Goal: Transaction & Acquisition: Book appointment/travel/reservation

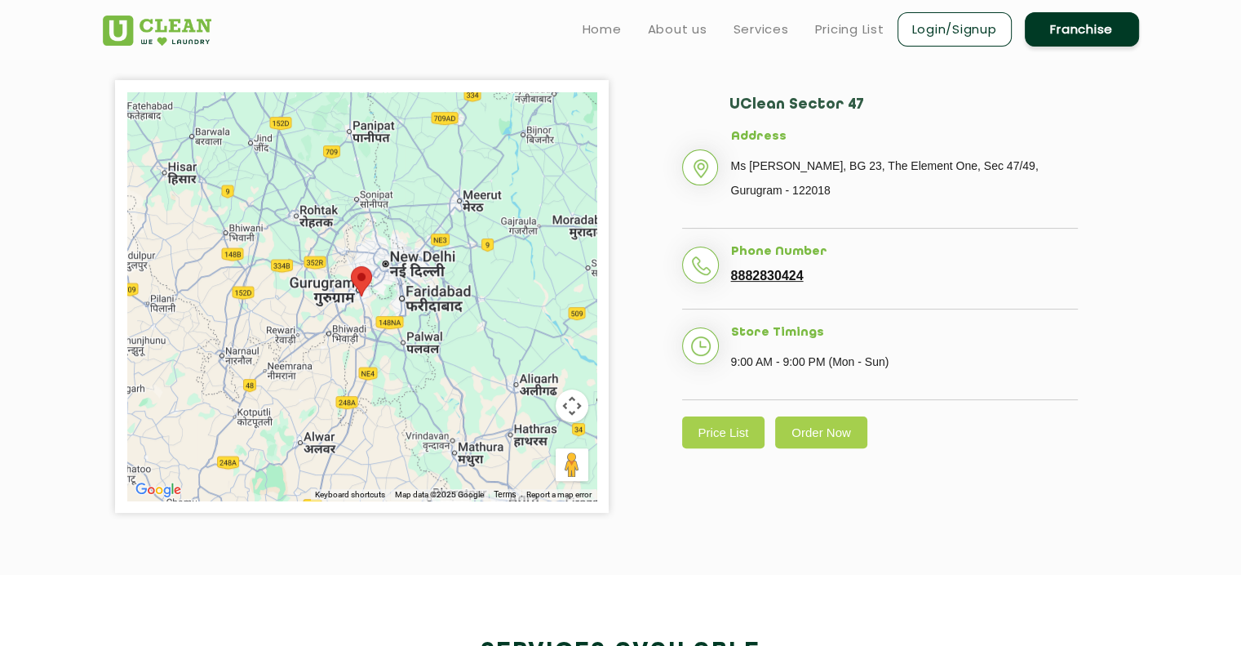
scroll to position [245, 0]
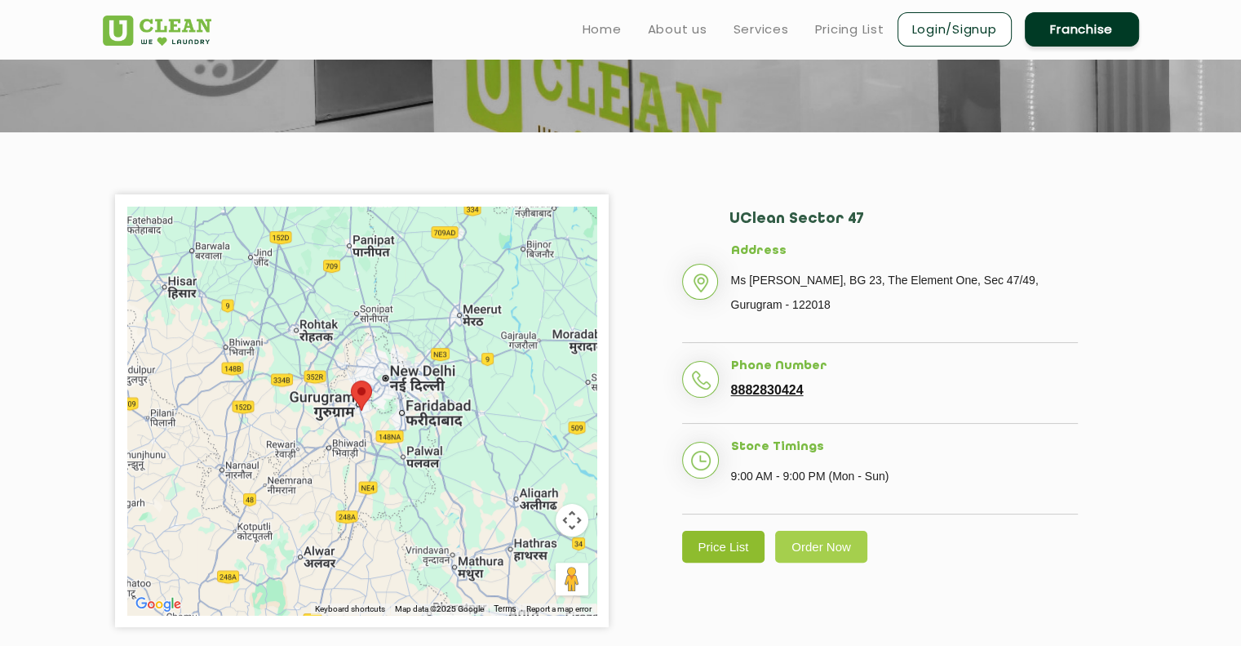
click at [696, 544] on link "Price List" at bounding box center [723, 546] width 83 height 32
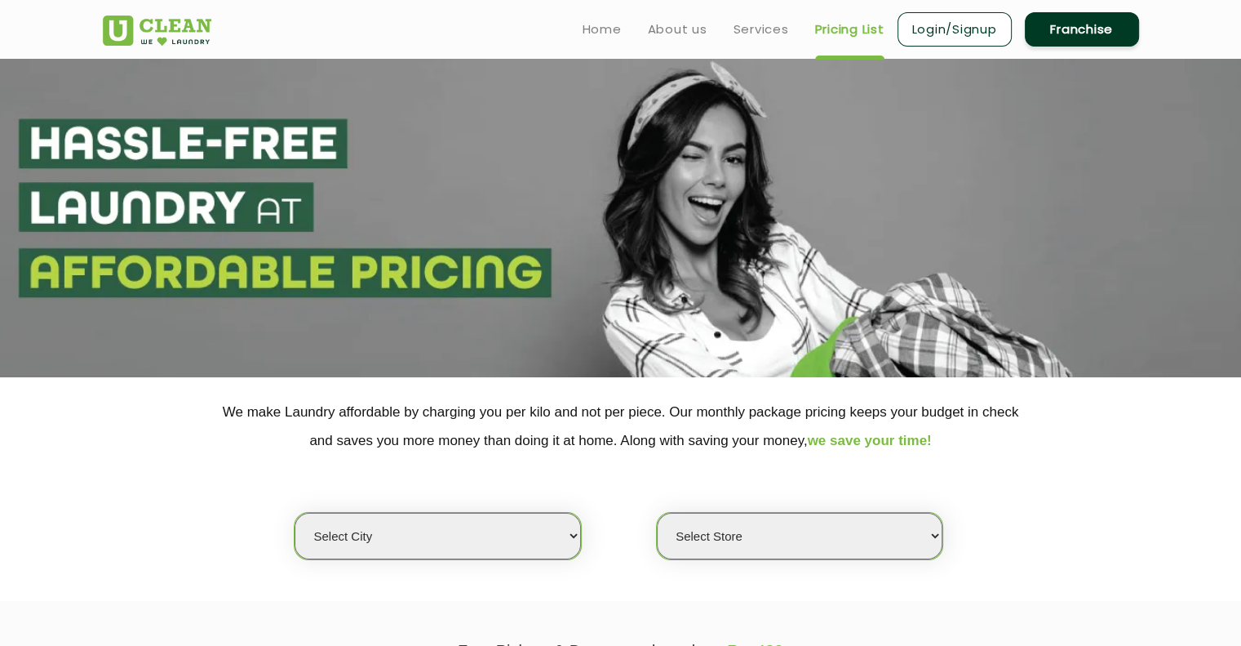
click at [510, 538] on select "Select city" at bounding box center [438, 536] width 286 height 47
select select "2"
click at [295, 513] on select "Select city [GEOGRAPHIC_DATA] [GEOGRAPHIC_DATA] [GEOGRAPHIC_DATA] [GEOGRAPHIC_D…" at bounding box center [438, 536] width 286 height 47
click at [812, 526] on select "Select Store" at bounding box center [800, 536] width 286 height 47
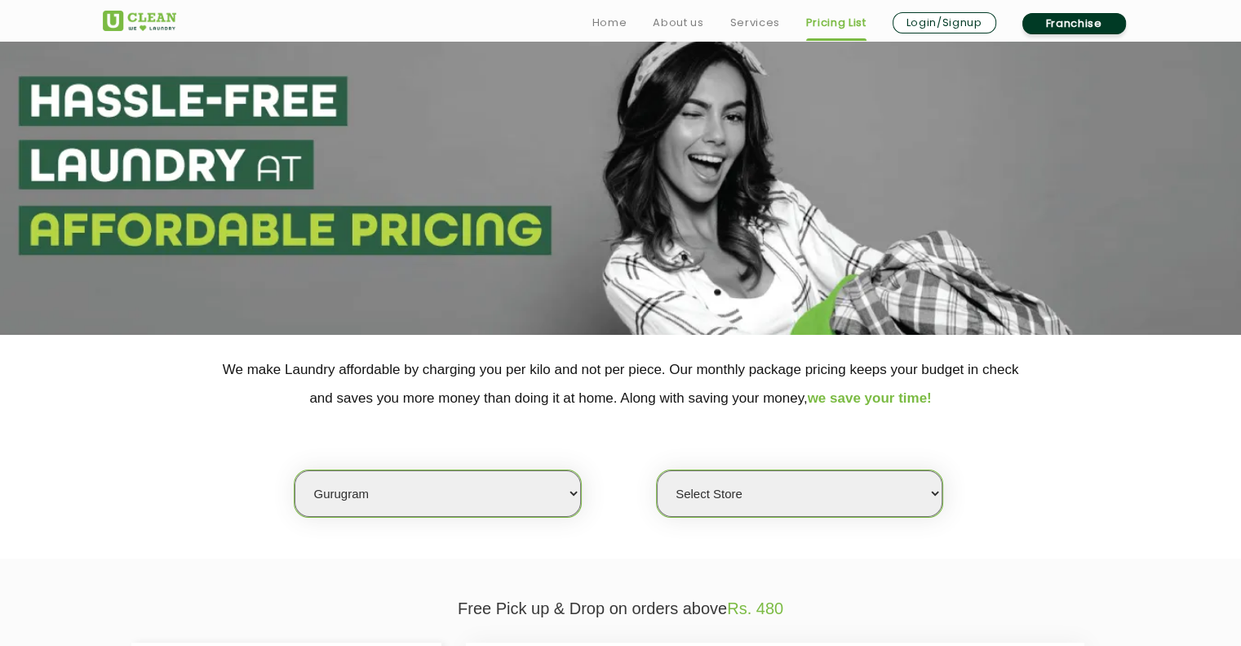
scroll to position [163, 0]
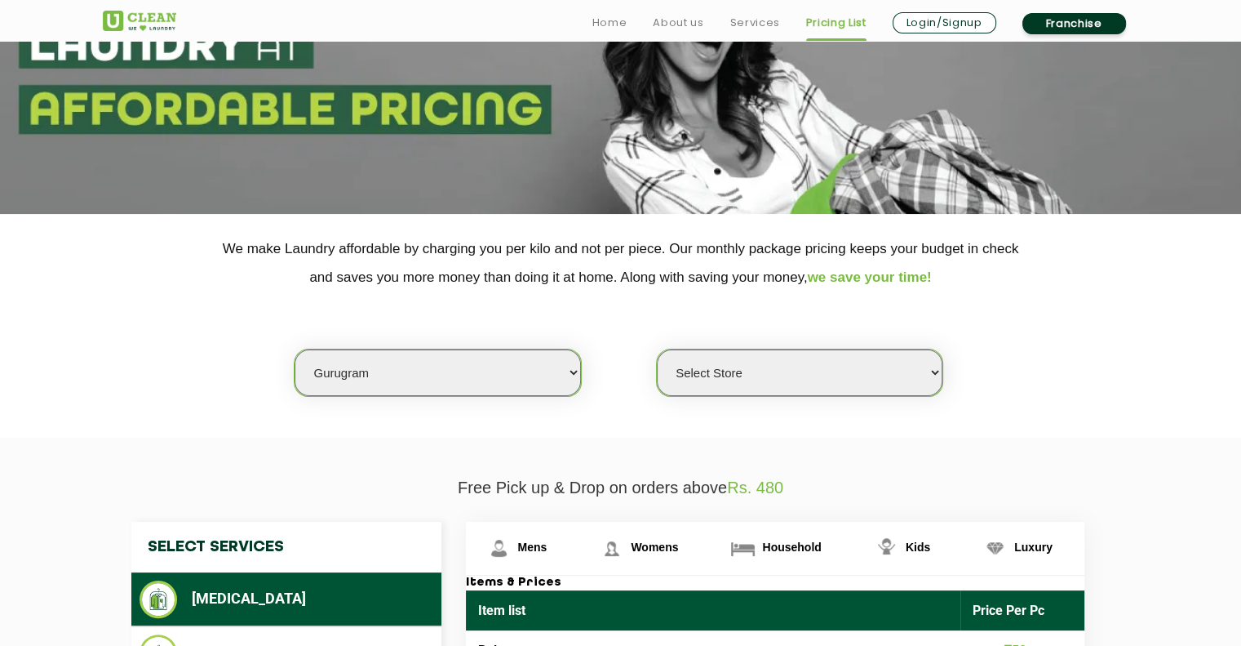
click at [810, 380] on select "Select Store [GEOGRAPHIC_DATA] Sector 66 [GEOGRAPHIC_DATA] Phase [GEOGRAPHIC_DA…" at bounding box center [800, 372] width 286 height 47
select select "177"
click at [657, 349] on select "Select Store [GEOGRAPHIC_DATA] Sector 66 [GEOGRAPHIC_DATA] Phase [GEOGRAPHIC_DA…" at bounding box center [800, 372] width 286 height 47
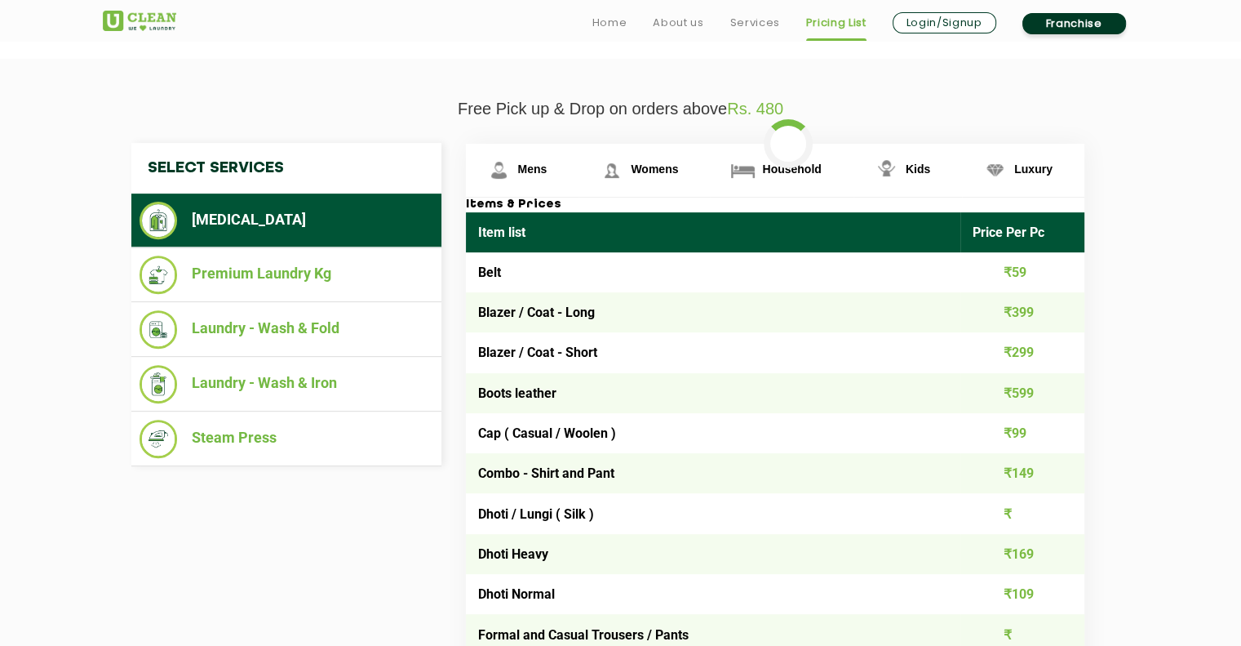
scroll to position [571, 0]
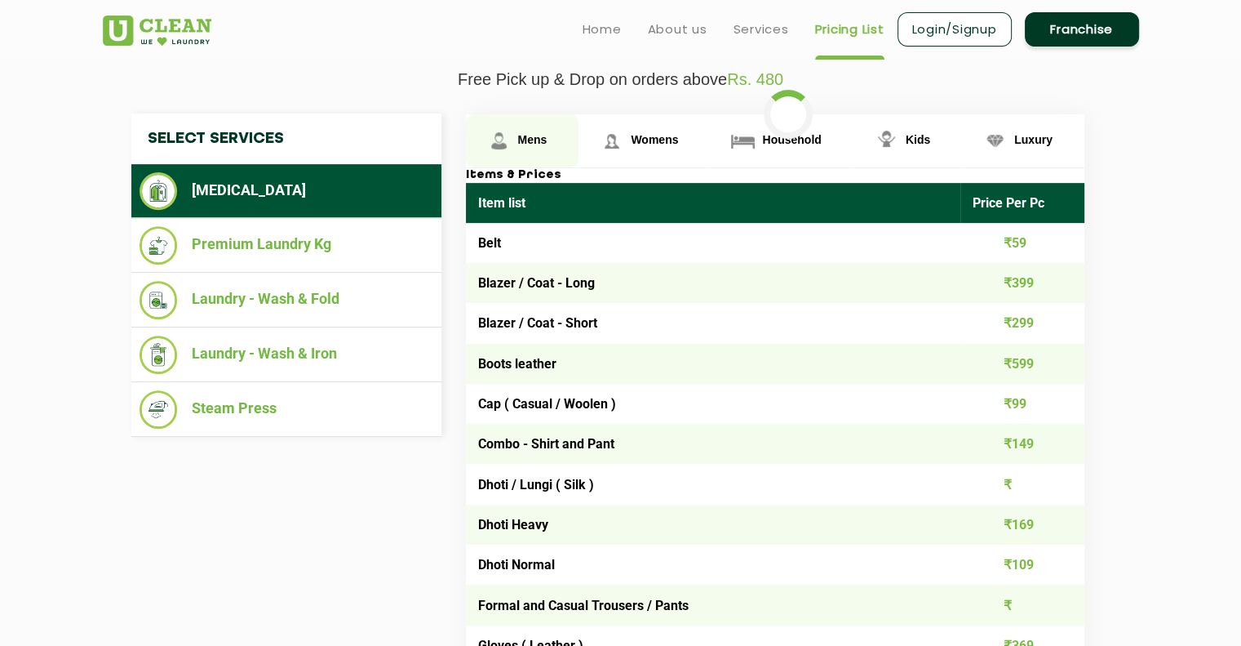
click at [529, 138] on span "Mens" at bounding box center [532, 139] width 29 height 13
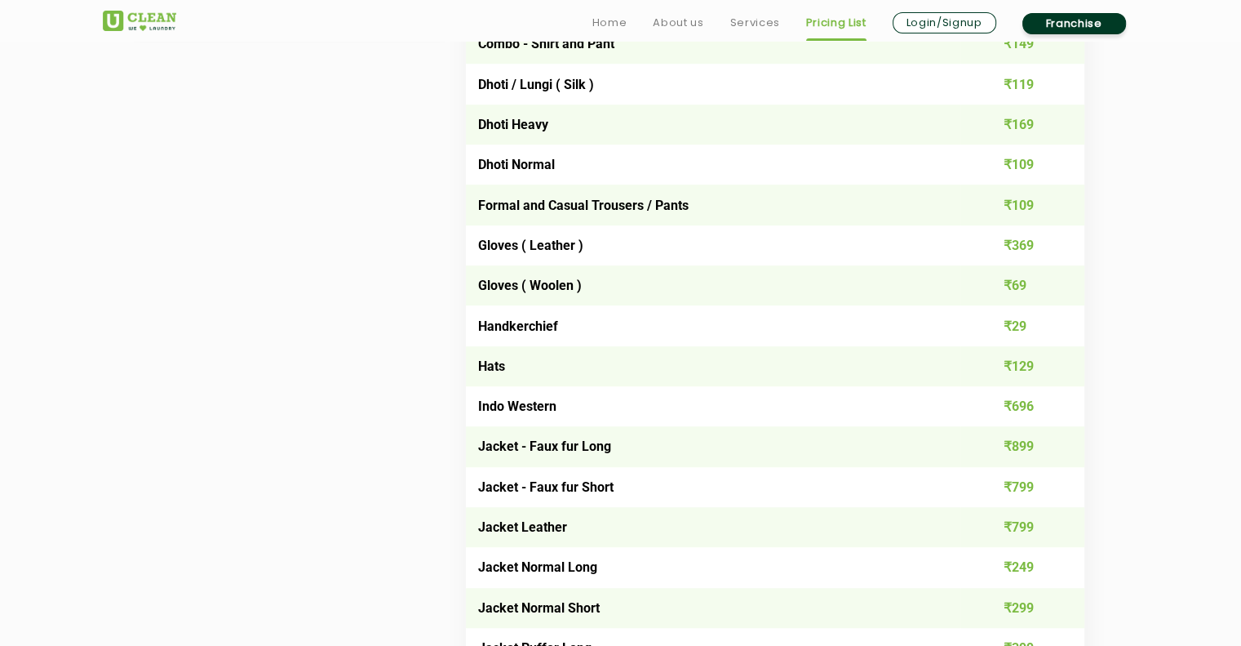
scroll to position [979, 0]
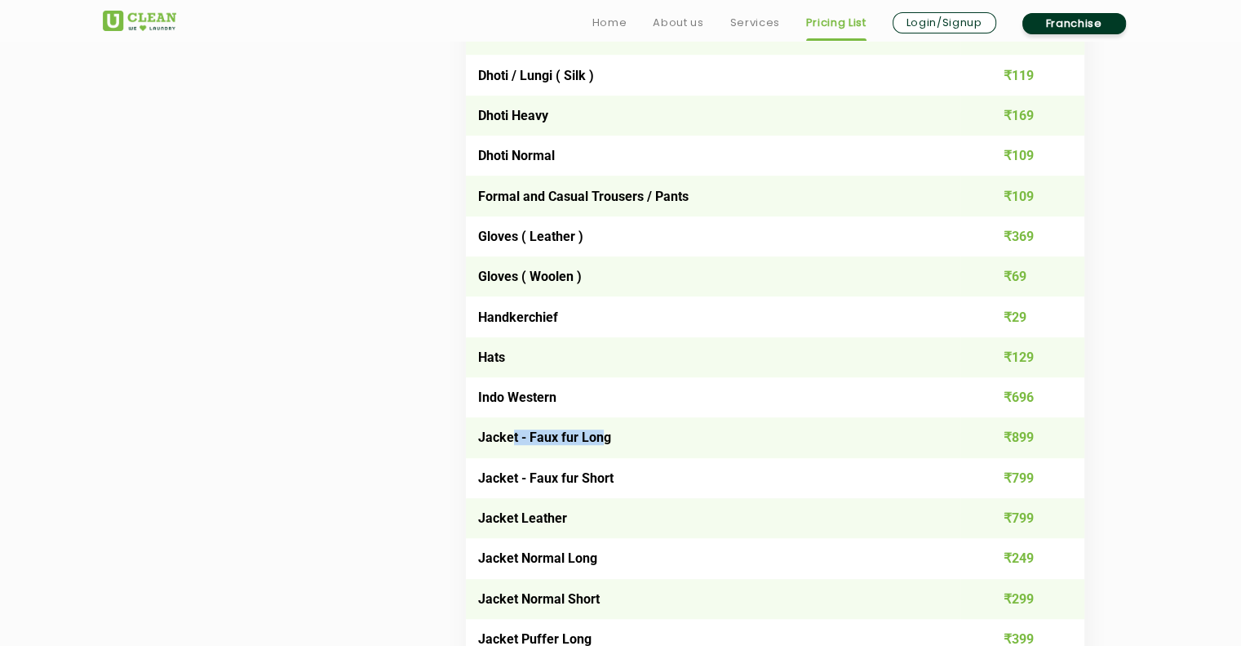
drag, startPoint x: 545, startPoint y: 434, endPoint x: 601, endPoint y: 438, distance: 55.6
click at [601, 438] on td "Jacket - Faux fur Long" at bounding box center [713, 437] width 495 height 40
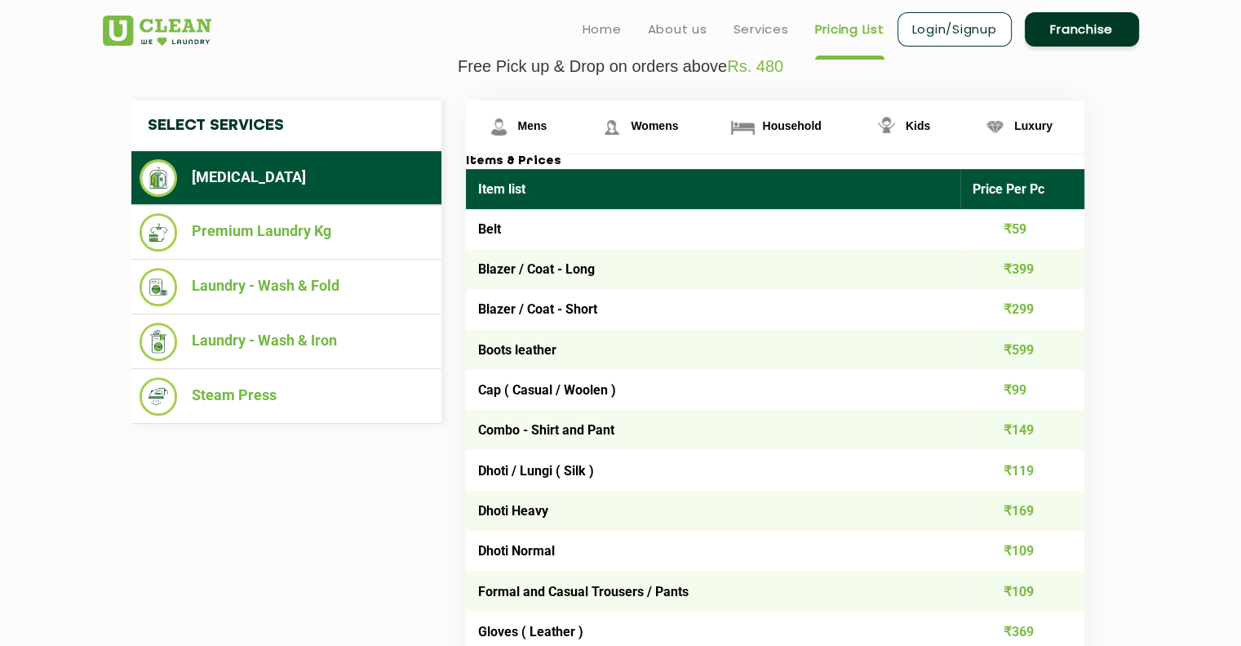
scroll to position [571, 0]
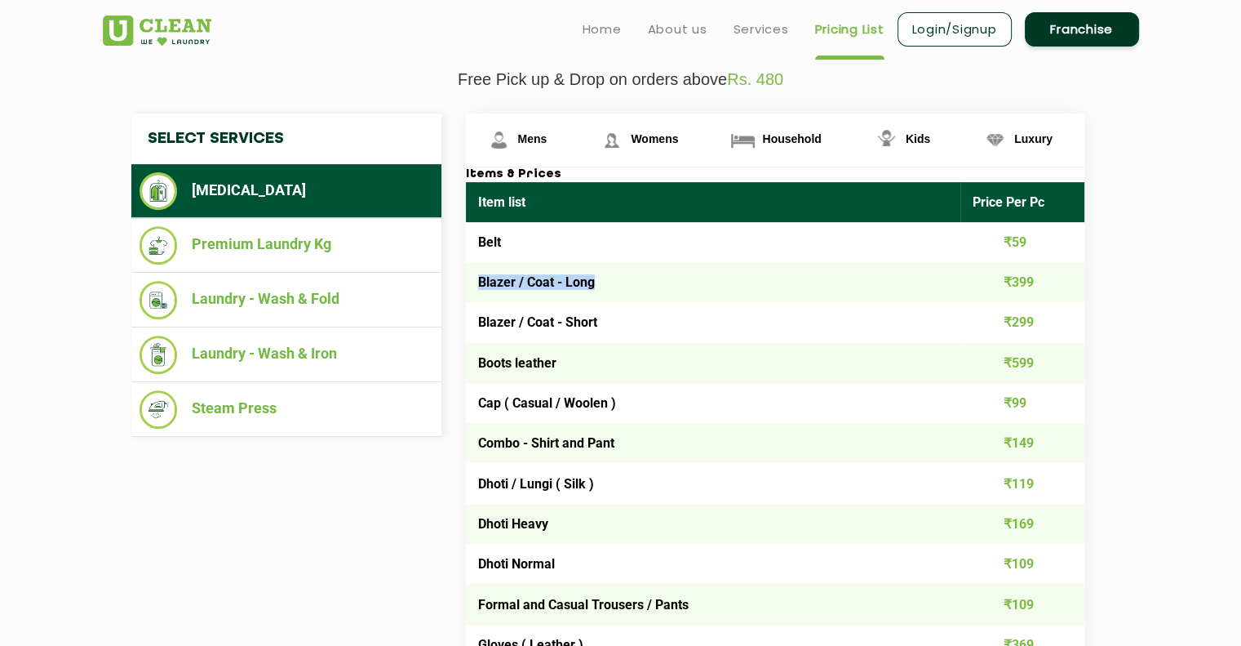
drag, startPoint x: 480, startPoint y: 273, endPoint x: 527, endPoint y: 300, distance: 54.5
click at [595, 280] on td "Blazer / Coat - Long" at bounding box center [713, 282] width 495 height 40
drag, startPoint x: 475, startPoint y: 307, endPoint x: 1026, endPoint y: 332, distance: 551.4
click at [1026, 332] on tr "Blazer / Coat - Short ₹299" at bounding box center [775, 322] width 619 height 40
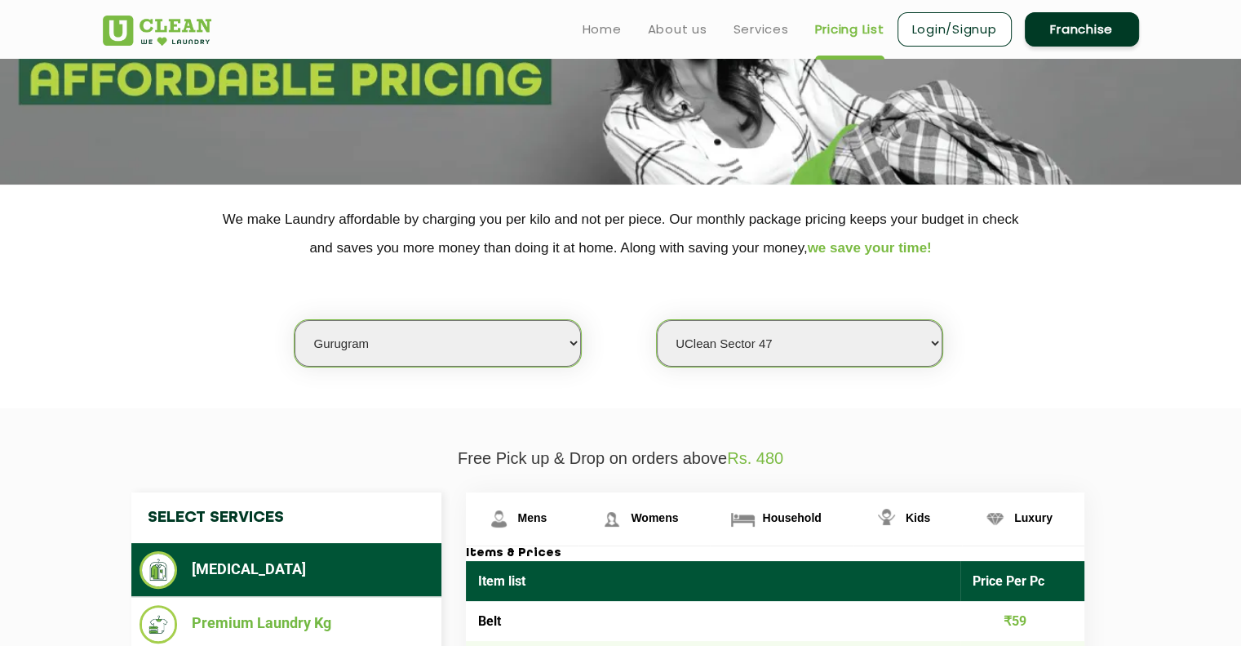
scroll to position [0, 0]
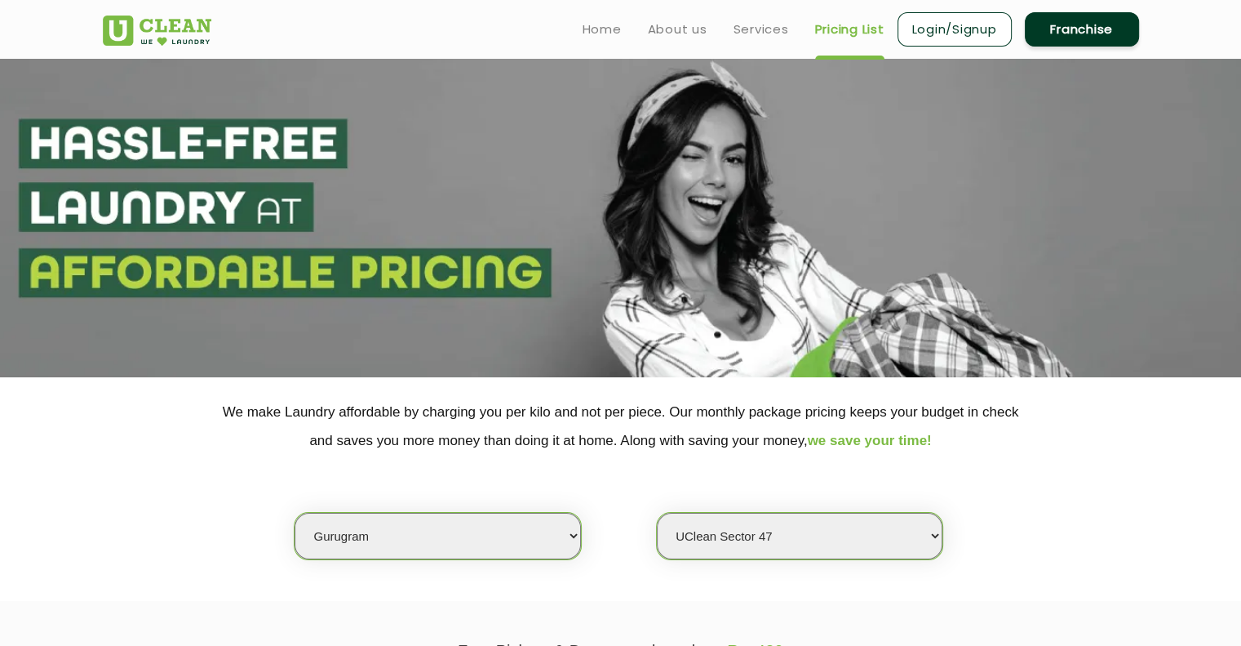
click at [978, 29] on link "Login/Signup" at bounding box center [955, 29] width 114 height 34
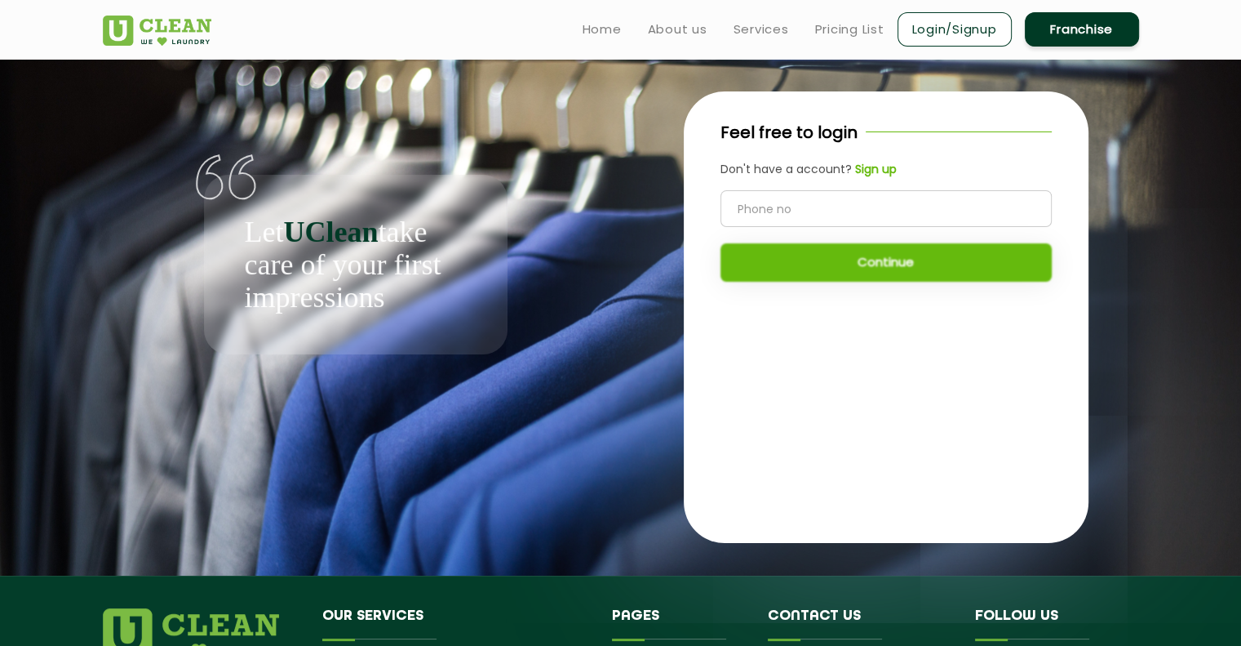
click at [845, 193] on input "tel" at bounding box center [886, 208] width 331 height 37
type input "9414725256"
click at [857, 259] on button "Continue" at bounding box center [886, 262] width 331 height 38
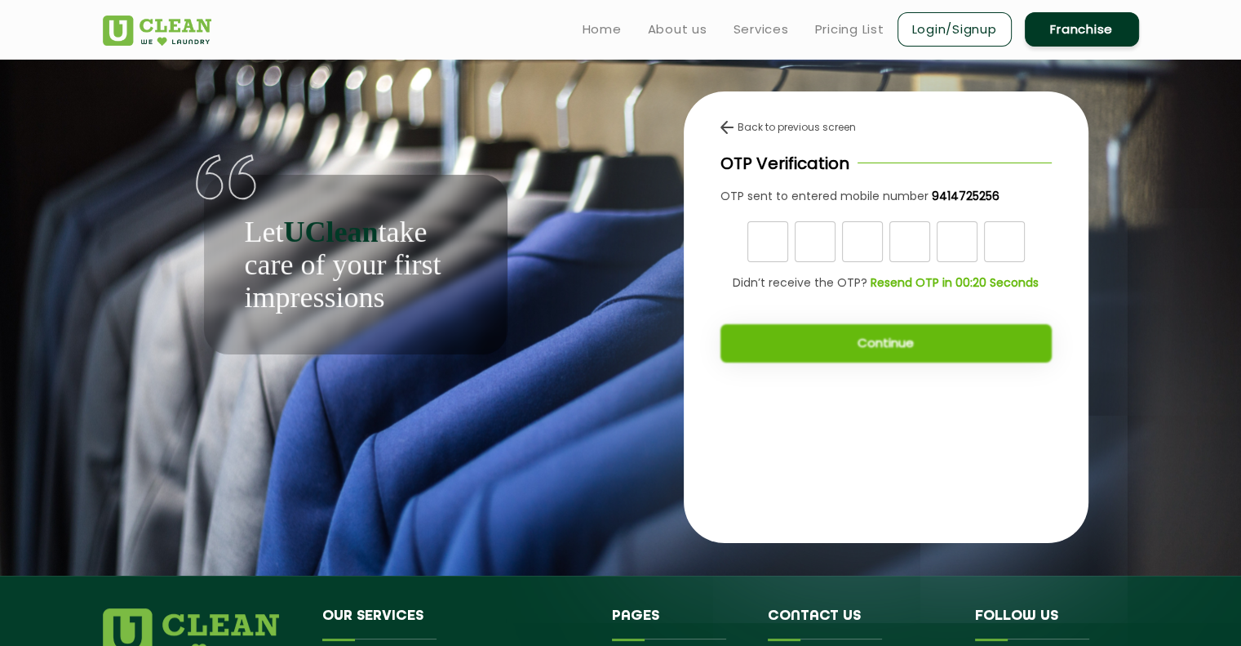
click at [754, 244] on input "text" at bounding box center [768, 241] width 41 height 41
type input "4"
type input "6"
type input "9"
type input "0"
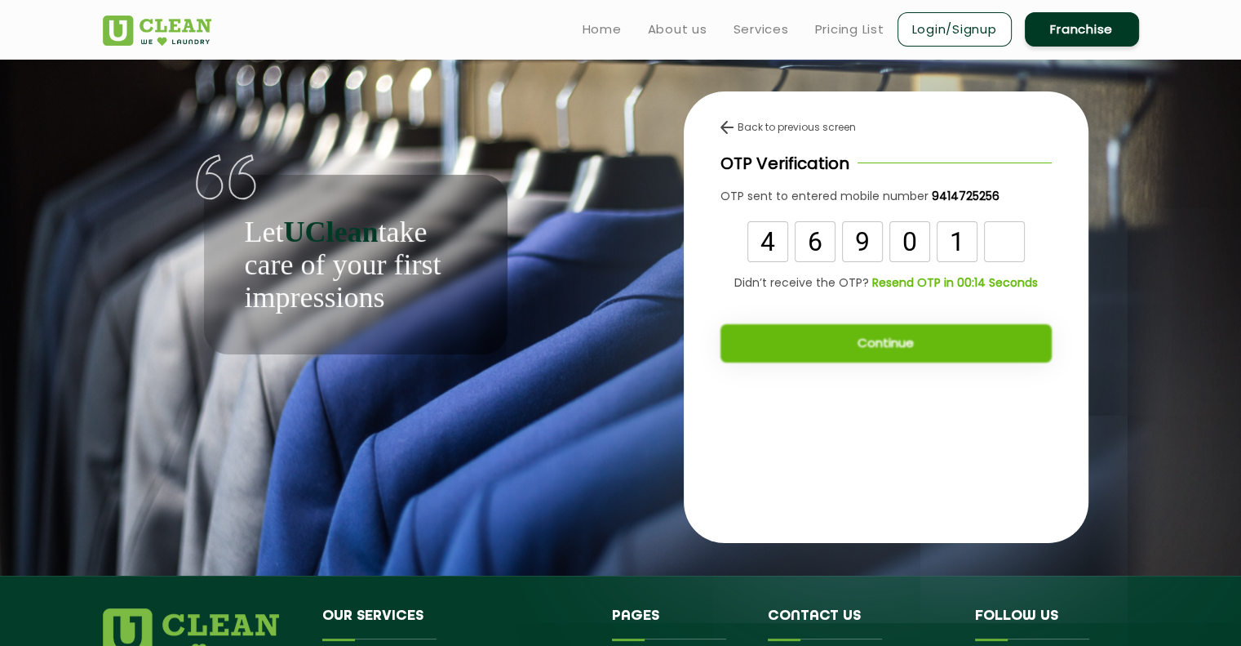
type input "1"
type input "7"
click at [784, 353] on button "Continue" at bounding box center [886, 343] width 331 height 38
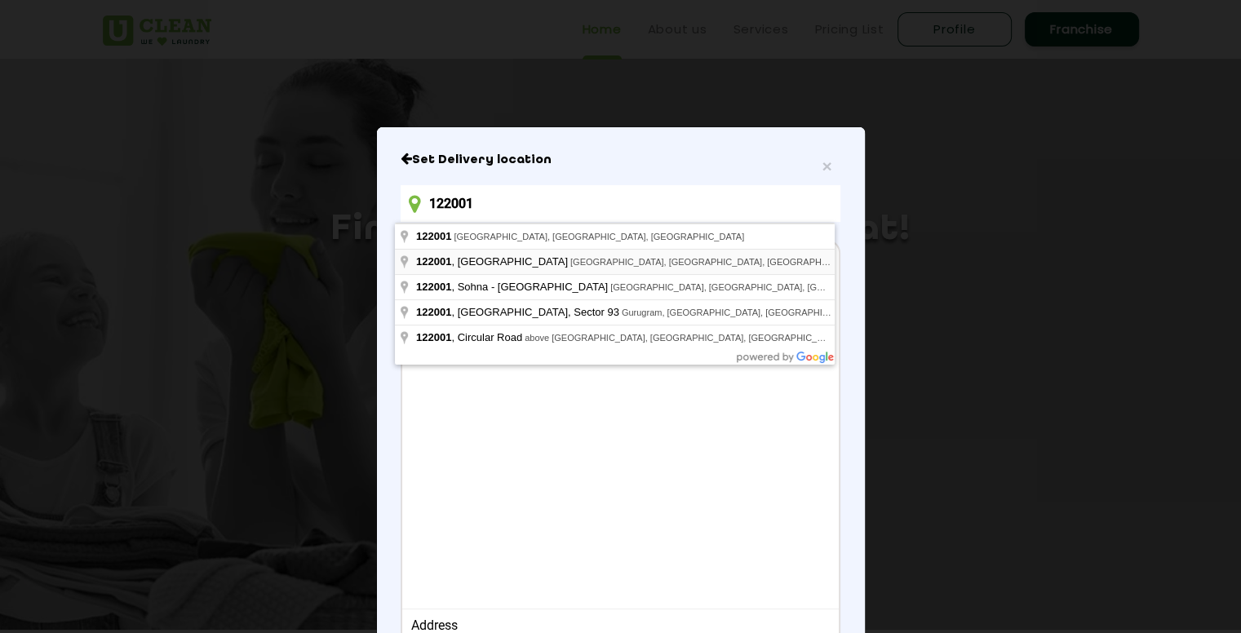
type input "[STREET_ADDRESS]"
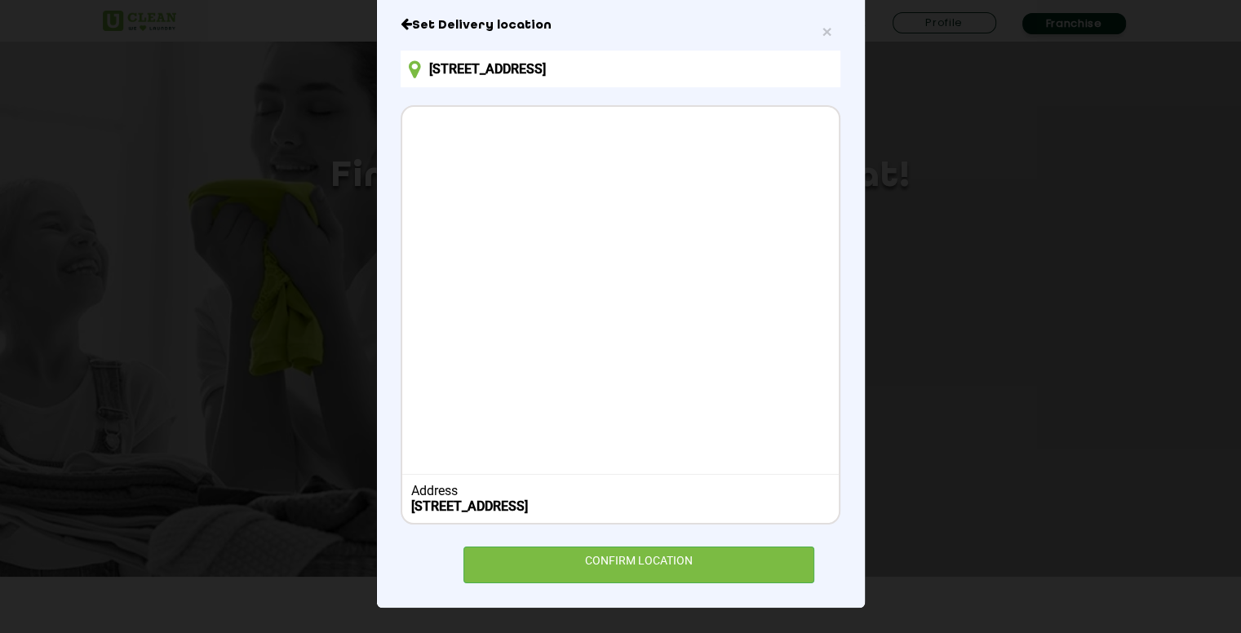
scroll to position [82, 0]
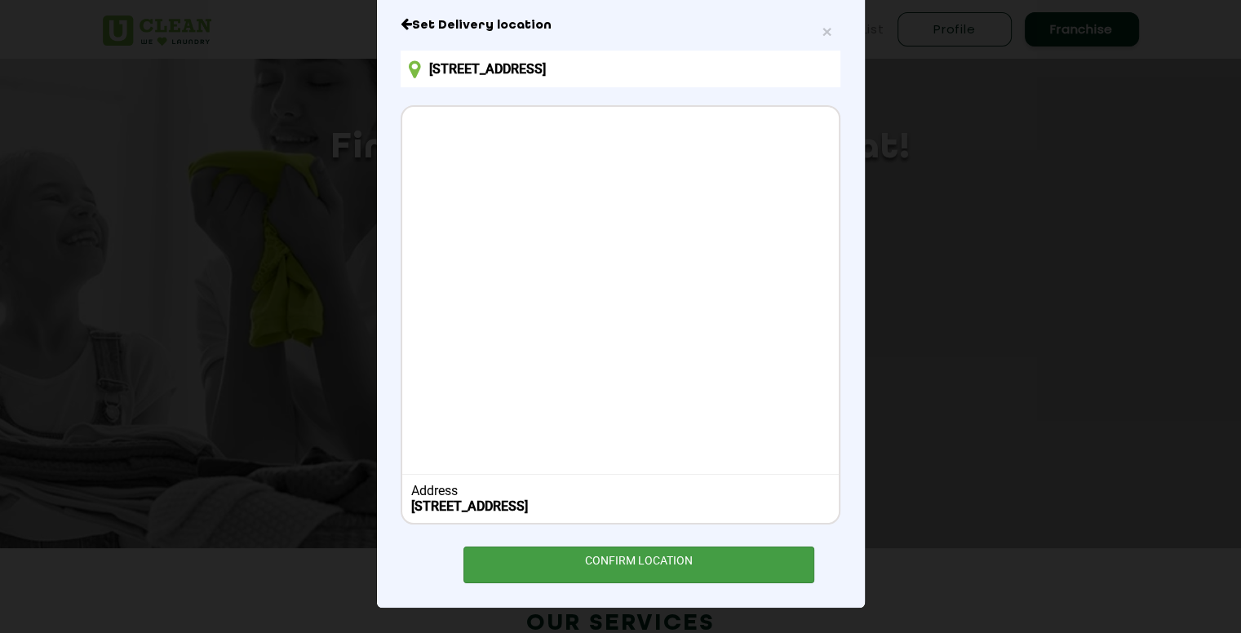
click at [613, 565] on div "CONFIRM LOCATION" at bounding box center [640, 565] width 352 height 37
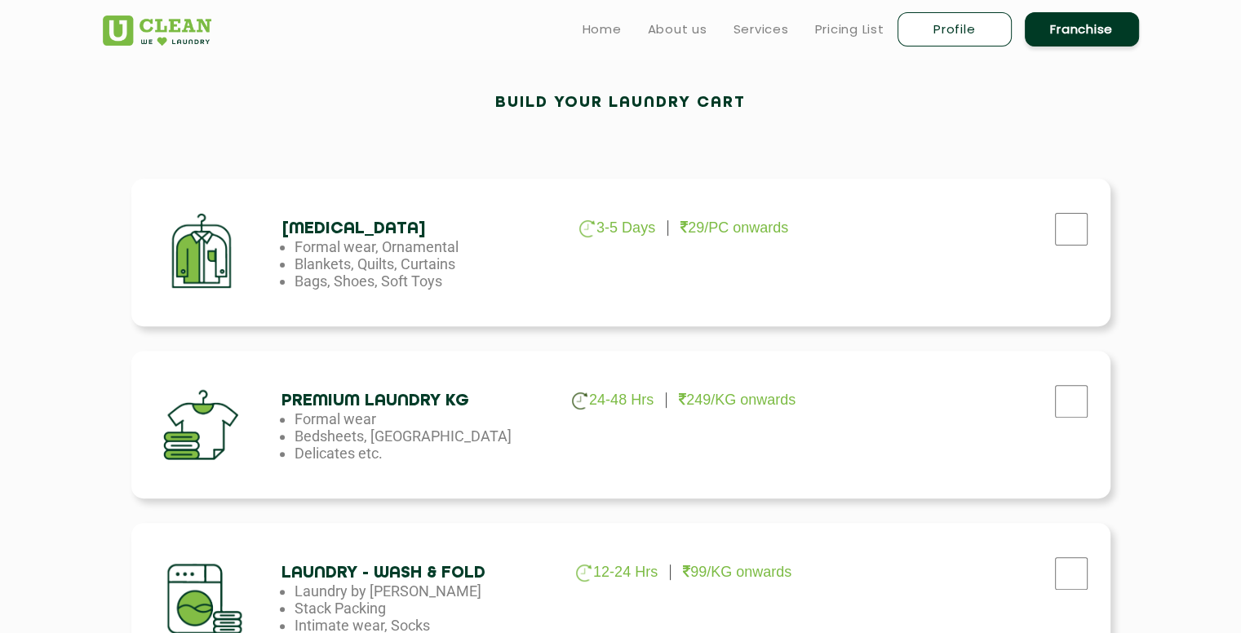
scroll to position [245, 0]
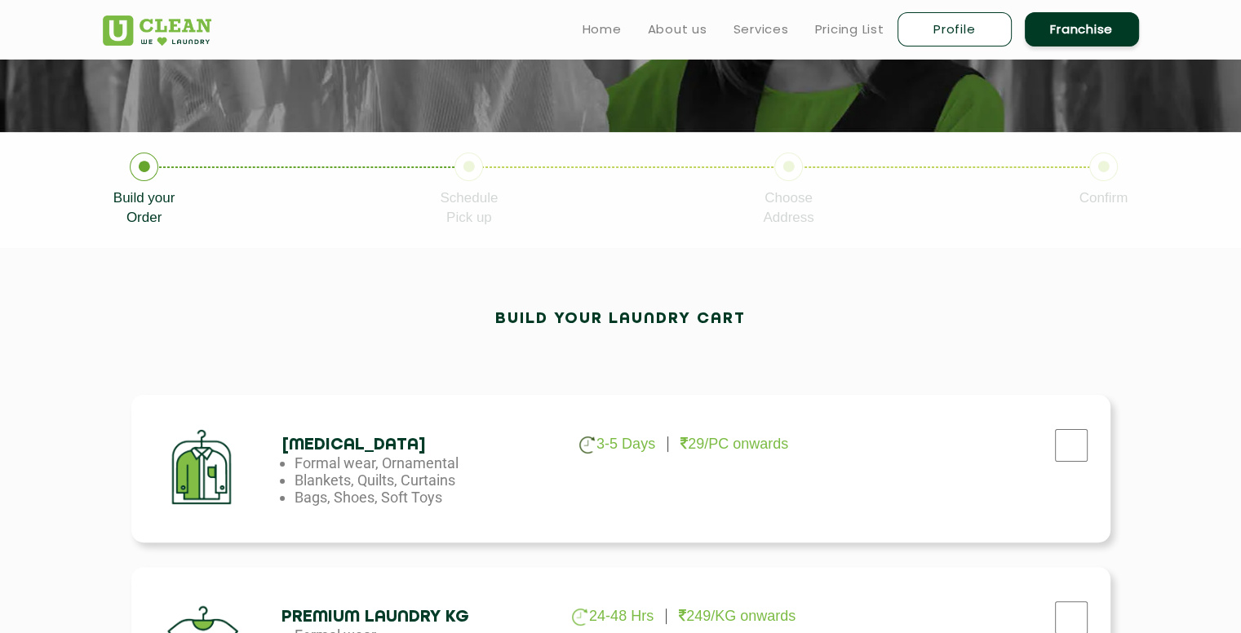
drag, startPoint x: 318, startPoint y: 459, endPoint x: 463, endPoint y: 462, distance: 144.5
click at [463, 462] on li "Formal wear, Ornamental" at bounding box center [427, 463] width 264 height 17
drag, startPoint x: 306, startPoint y: 482, endPoint x: 456, endPoint y: 486, distance: 150.2
click at [456, 486] on li "Blankets, Quilts, Curtains" at bounding box center [427, 480] width 264 height 17
drag, startPoint x: 307, startPoint y: 504, endPoint x: 460, endPoint y: 505, distance: 153.4
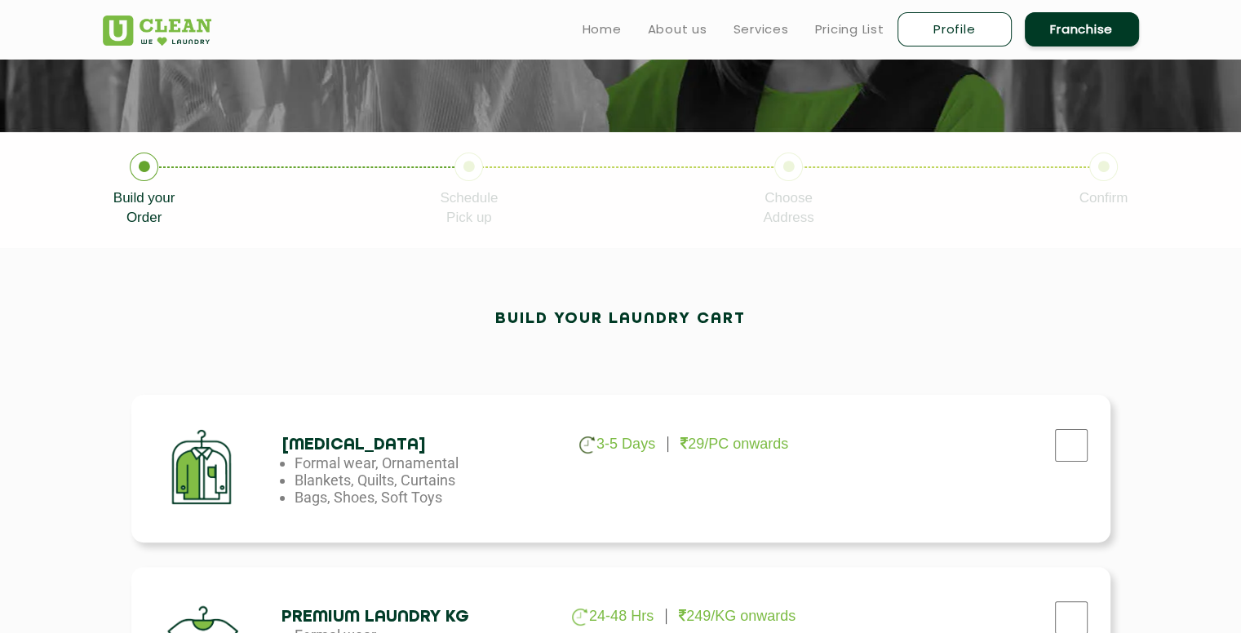
click at [460, 505] on li "Bags, Shoes, Soft Toys" at bounding box center [427, 497] width 264 height 17
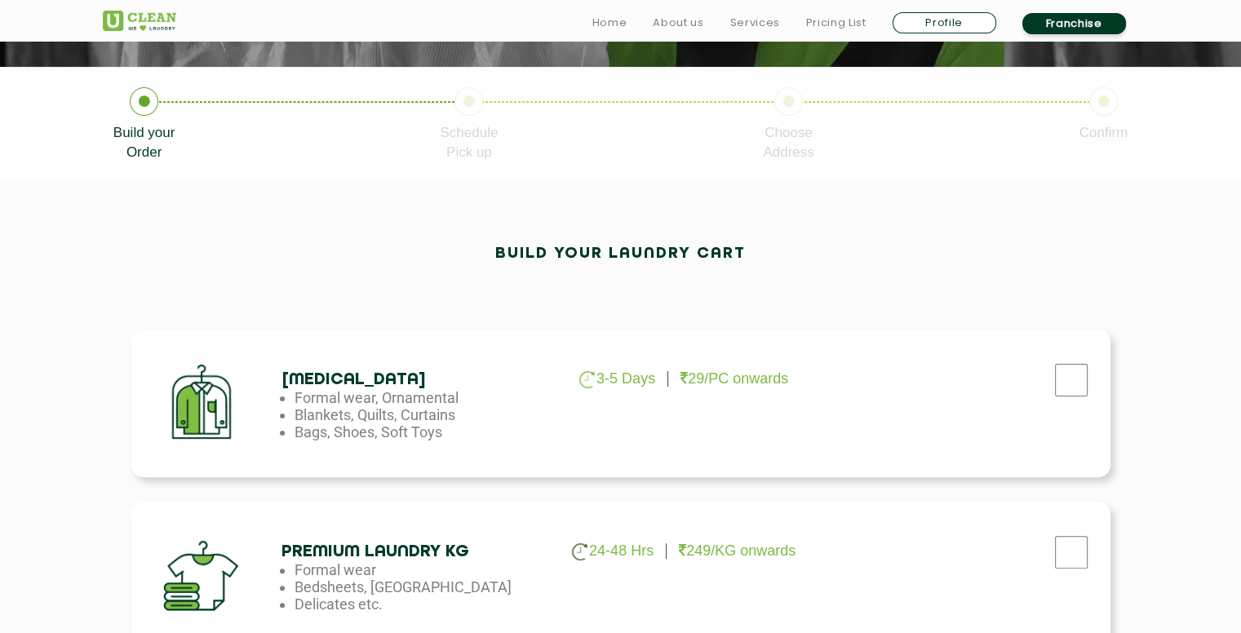
scroll to position [408, 0]
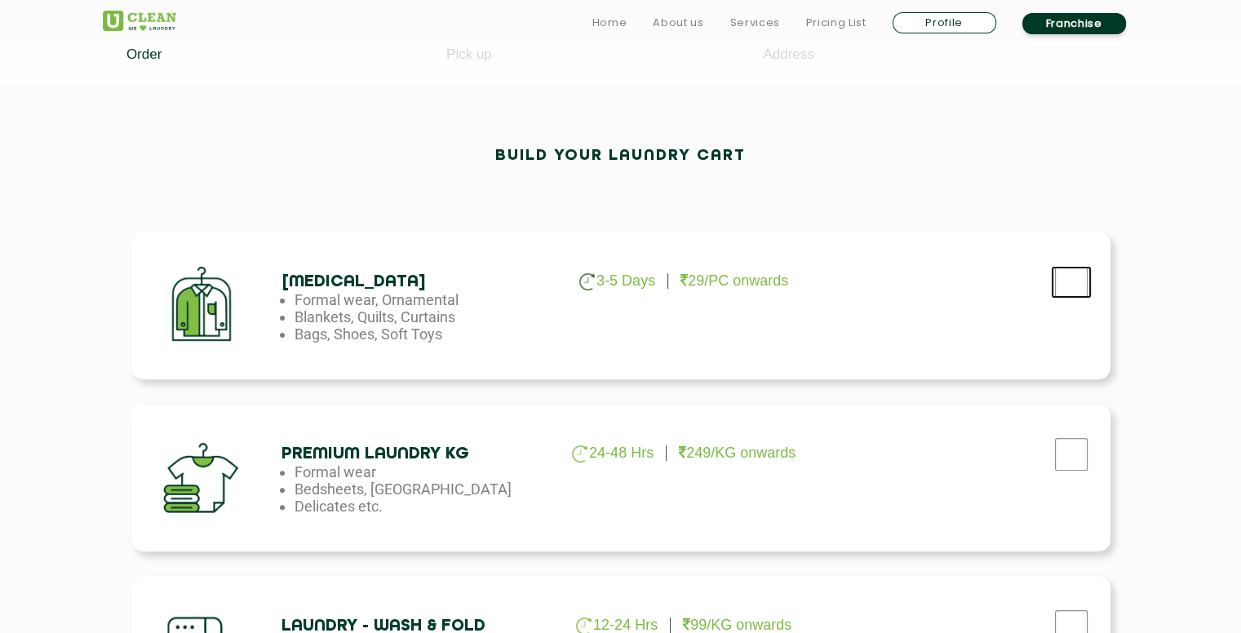
click at [1075, 277] on input "checkbox" at bounding box center [1071, 282] width 41 height 33
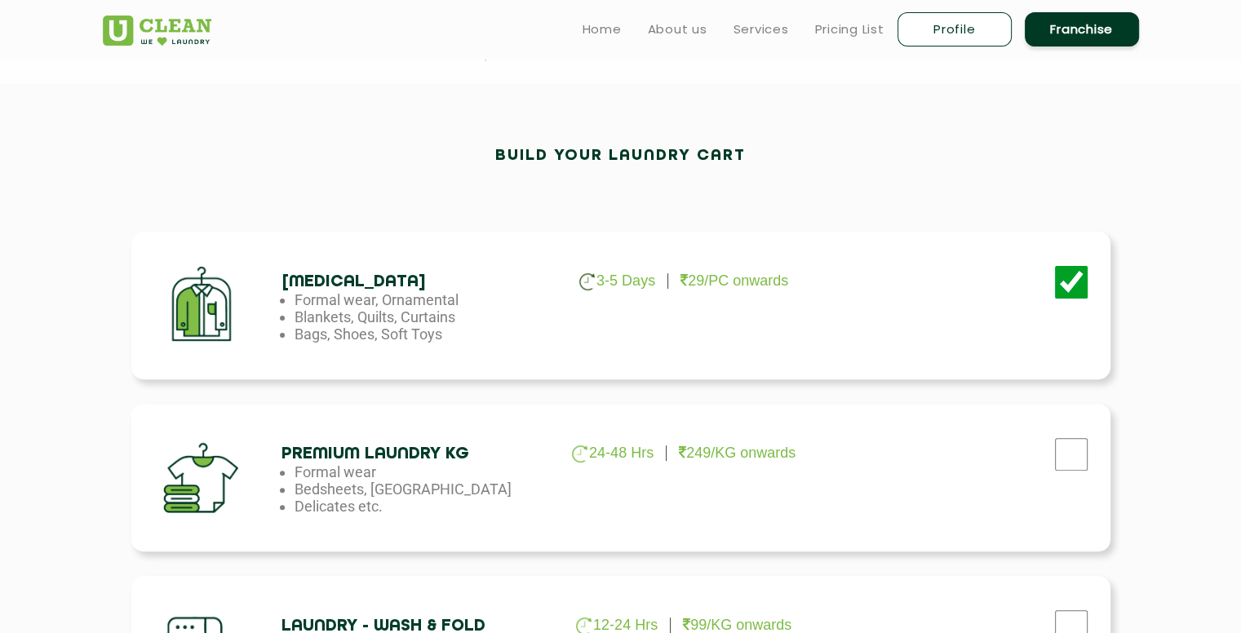
drag, startPoint x: 522, startPoint y: 320, endPoint x: 502, endPoint y: 306, distance: 24.7
click at [521, 320] on li "Blankets, Quilts, Curtains" at bounding box center [427, 316] width 264 height 17
drag, startPoint x: 307, startPoint y: 314, endPoint x: 460, endPoint y: 322, distance: 153.6
click at [460, 322] on li "Blankets, Quilts, Curtains" at bounding box center [427, 316] width 264 height 17
drag, startPoint x: 294, startPoint y: 331, endPoint x: 428, endPoint y: 332, distance: 133.8
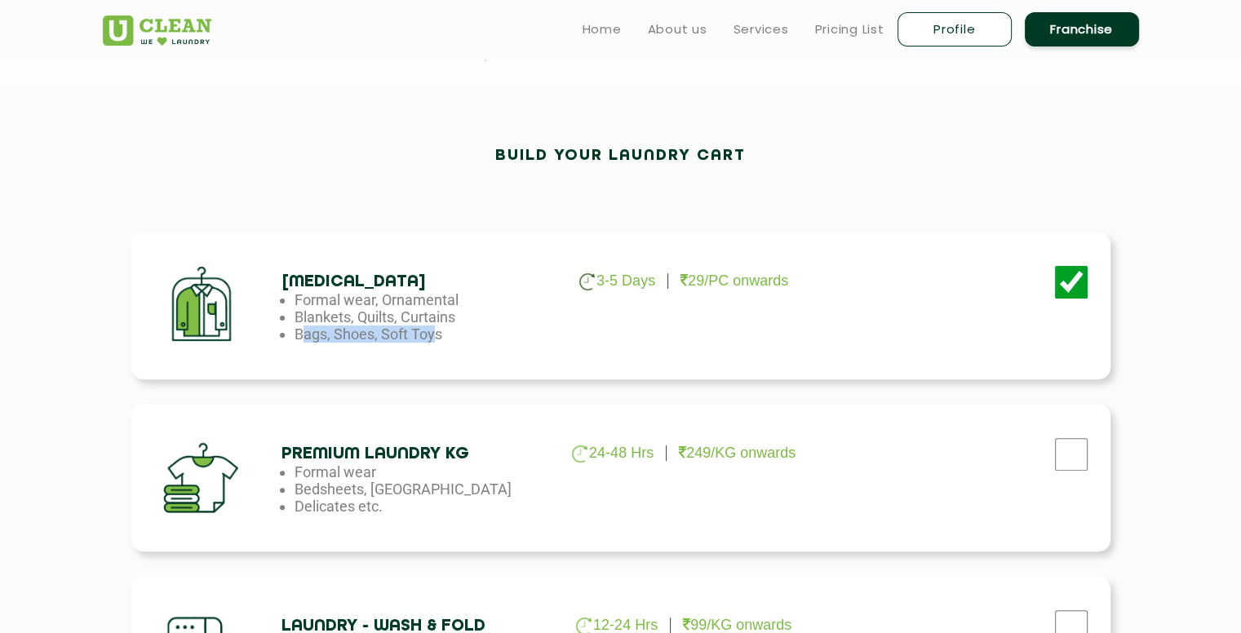
click at [428, 332] on li "Bags, Shoes, Soft Toys" at bounding box center [427, 334] width 264 height 17
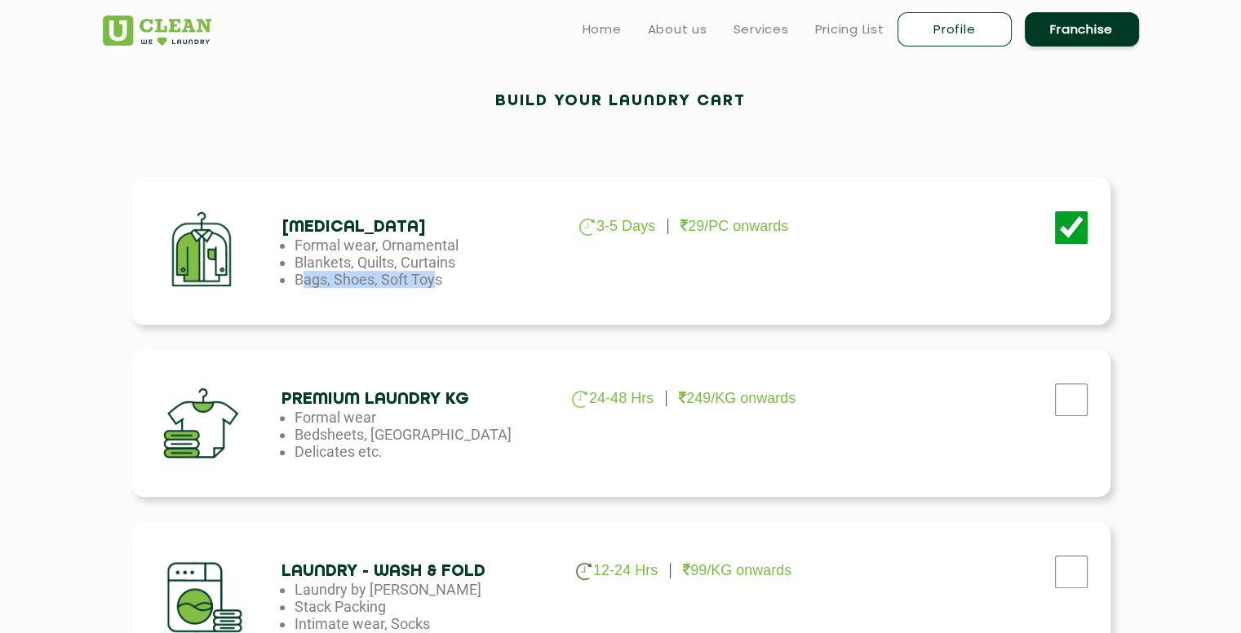
scroll to position [326, 0]
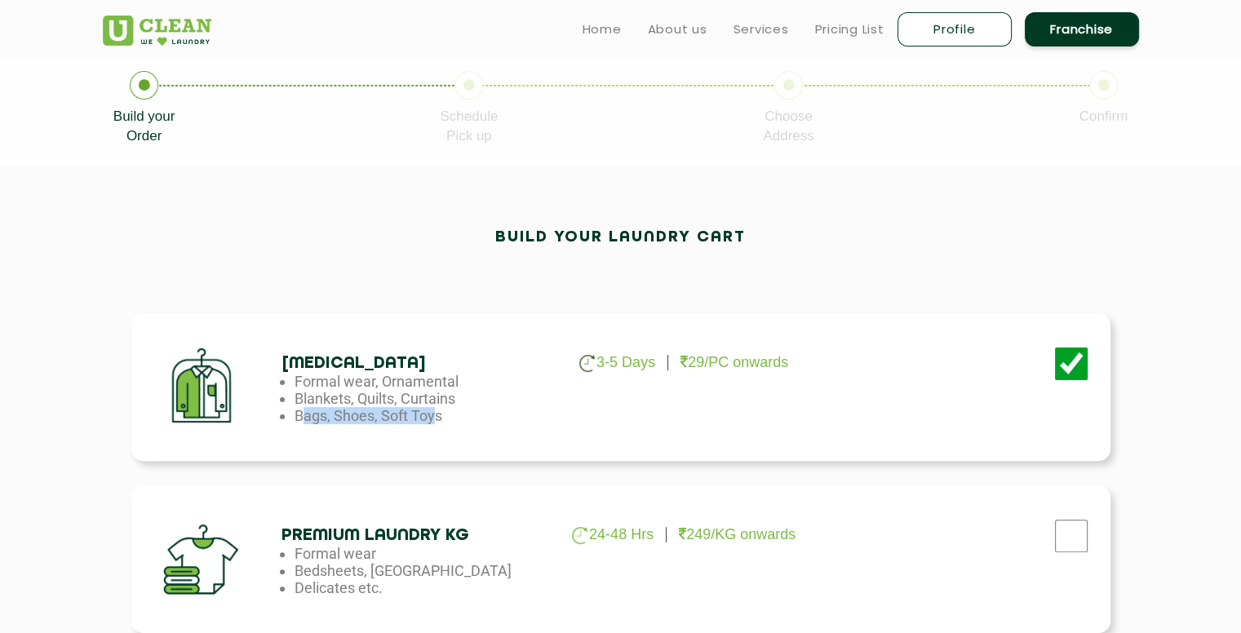
click at [592, 368] on img at bounding box center [587, 363] width 16 height 17
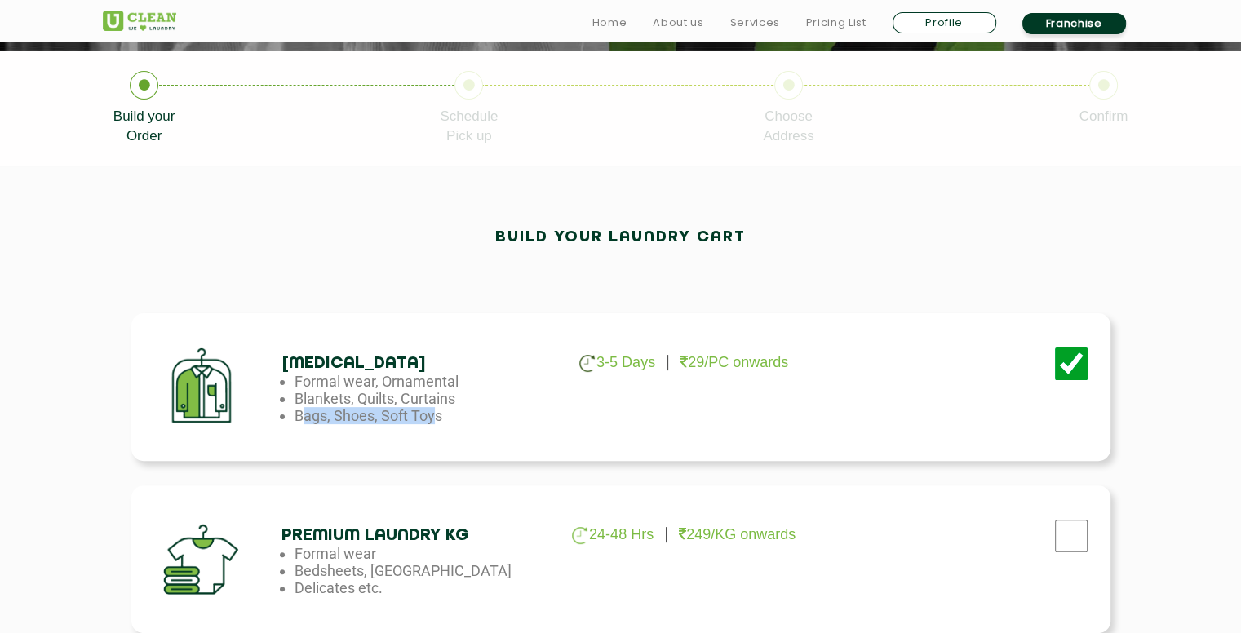
scroll to position [490, 0]
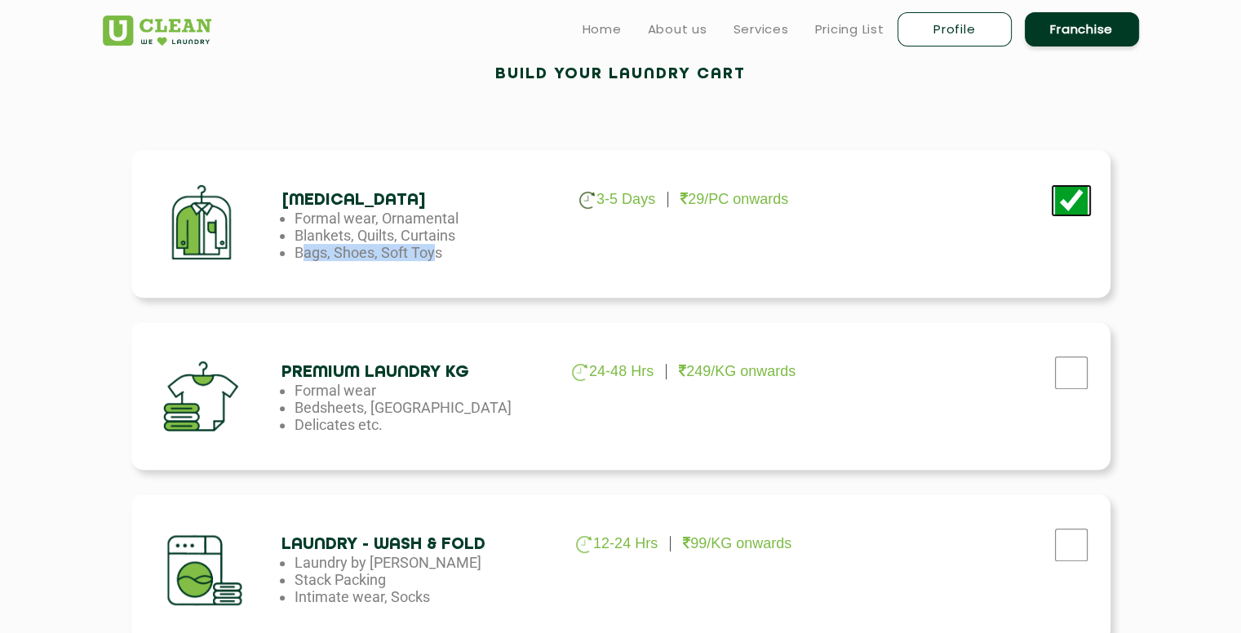
click at [1068, 195] on input "checkbox" at bounding box center [1071, 200] width 41 height 33
checkbox input "false"
drag, startPoint x: 298, startPoint y: 391, endPoint x: 359, endPoint y: 390, distance: 61.2
click at [359, 390] on li "Formal wear" at bounding box center [427, 390] width 264 height 17
drag, startPoint x: 304, startPoint y: 412, endPoint x: 363, endPoint y: 410, distance: 59.6
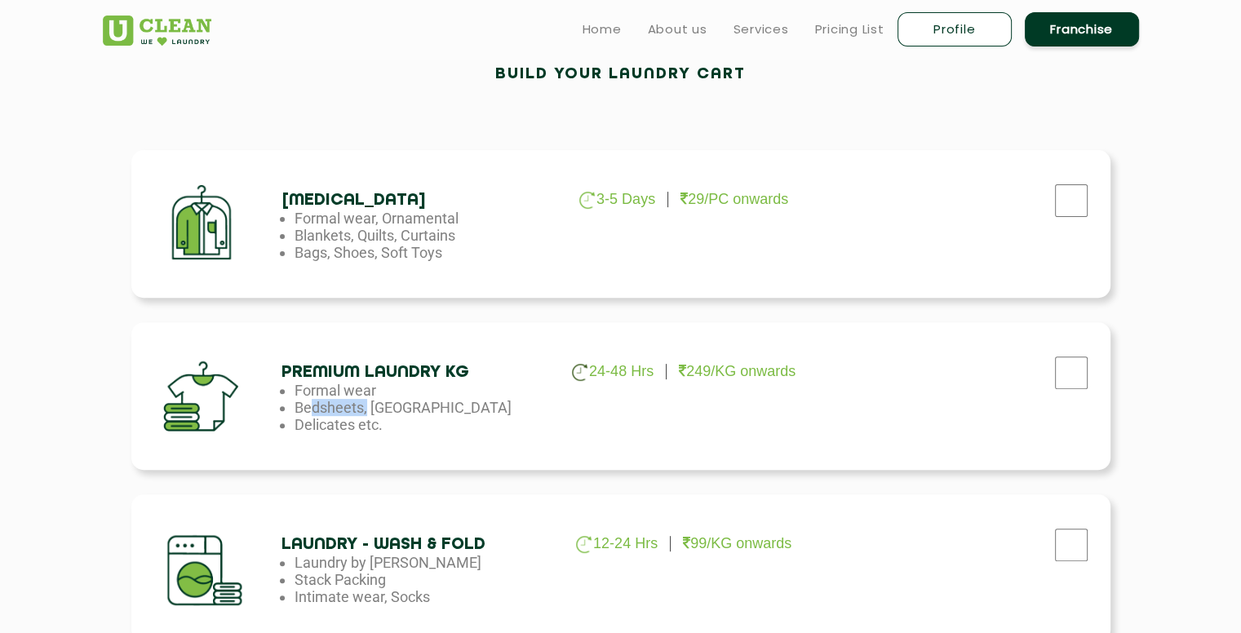
click at [363, 410] on li "Bedsheets, [GEOGRAPHIC_DATA]" at bounding box center [427, 407] width 264 height 17
click at [1074, 368] on input "checkbox" at bounding box center [1071, 373] width 41 height 33
checkbox input "true"
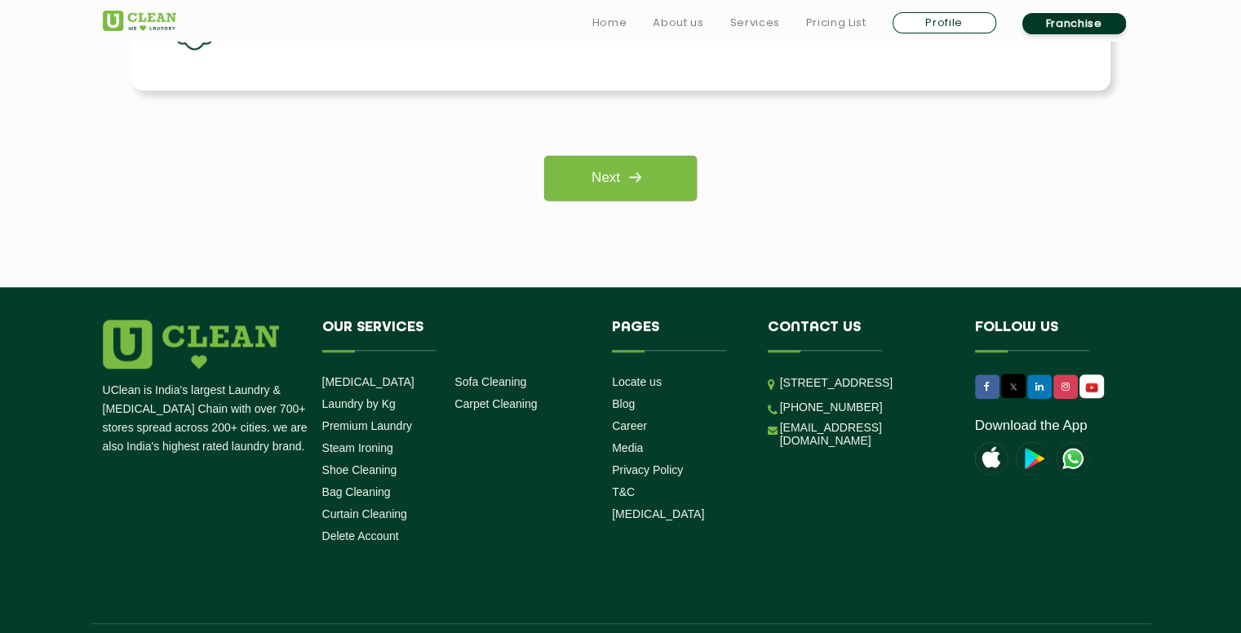
scroll to position [1387, 0]
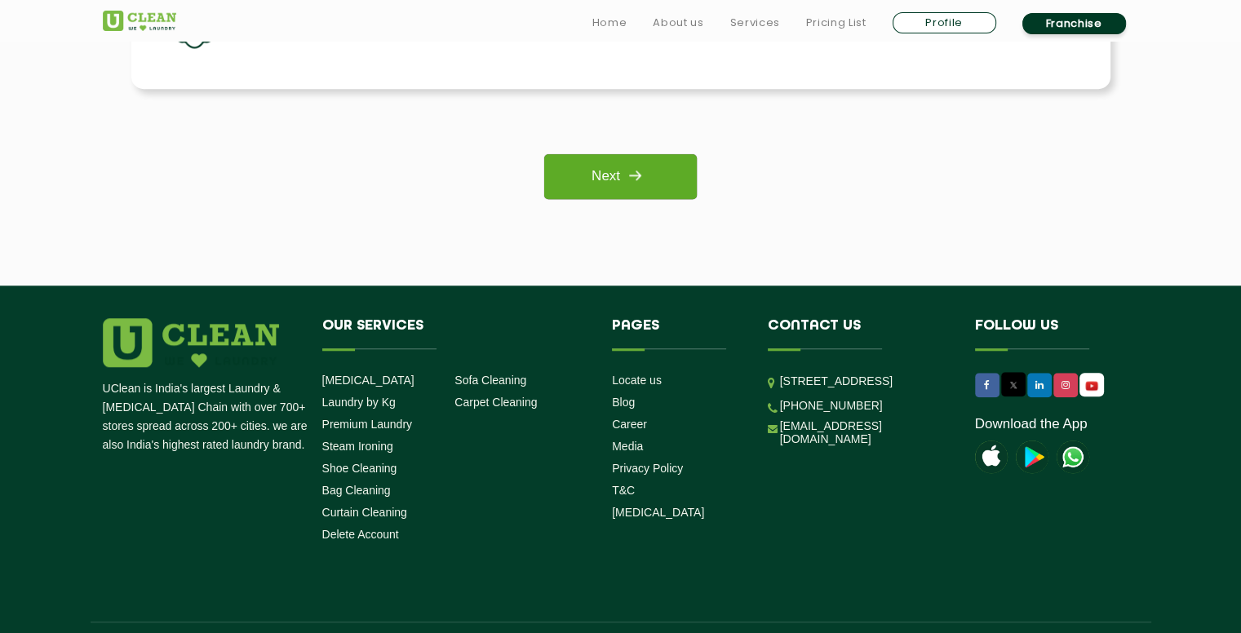
click at [650, 169] on link "Next" at bounding box center [620, 176] width 153 height 45
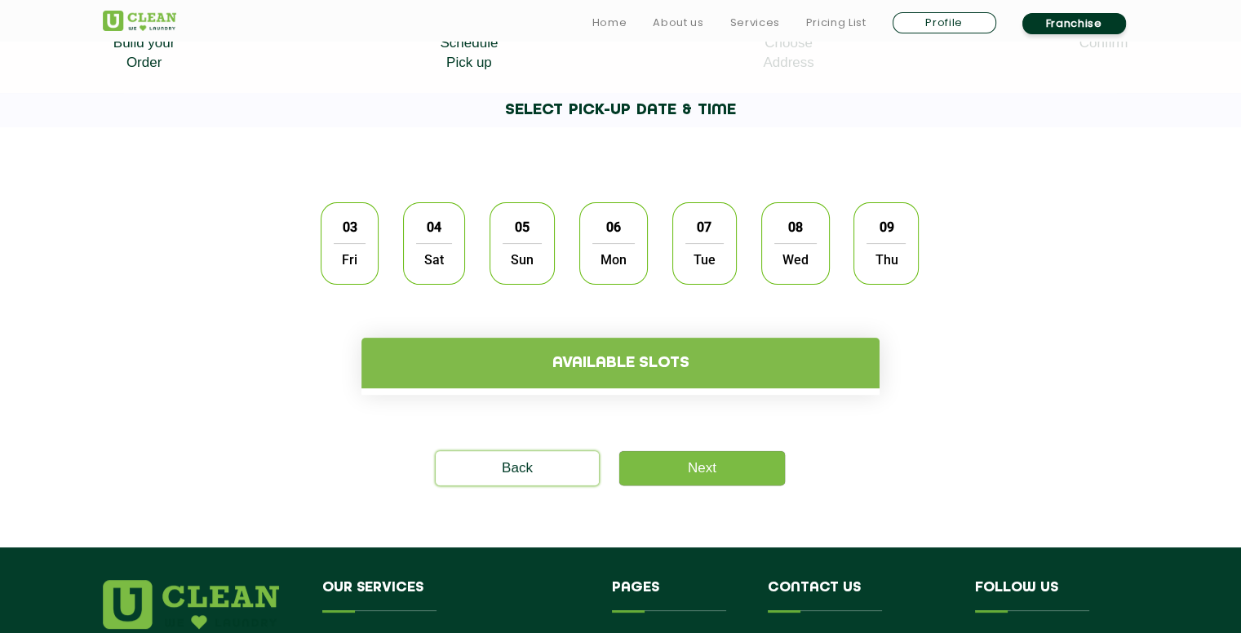
scroll to position [408, 0]
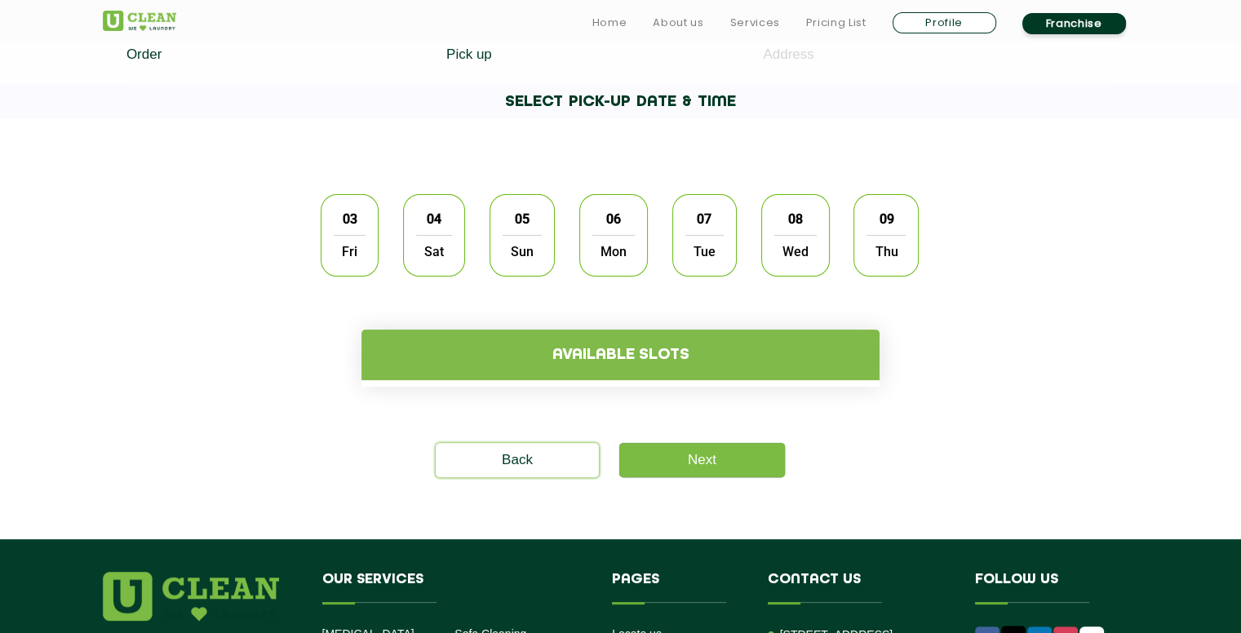
click at [516, 218] on span "05" at bounding box center [522, 219] width 31 height 32
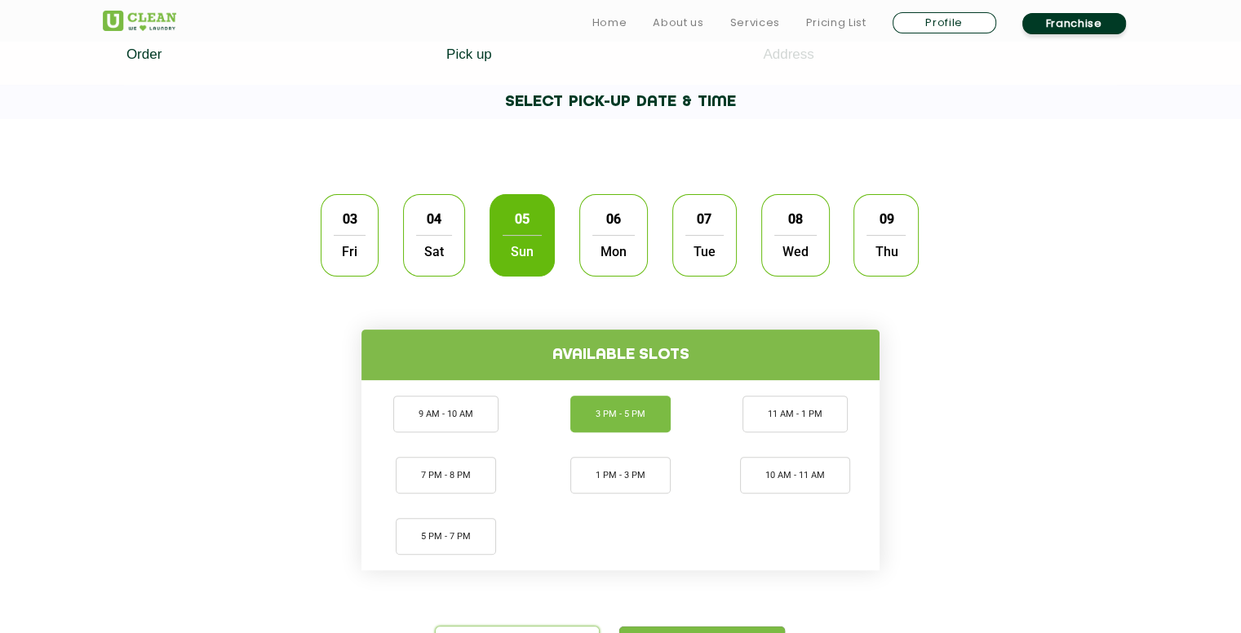
click at [644, 410] on li "3 PM - 5 PM" at bounding box center [620, 414] width 100 height 37
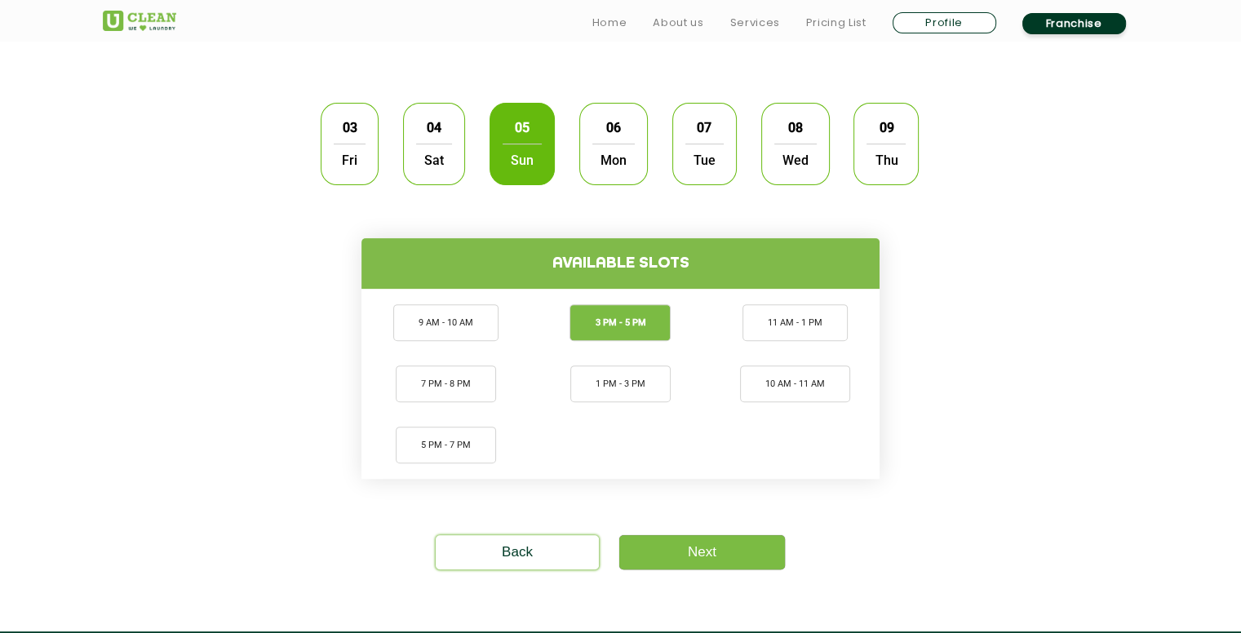
scroll to position [653, 0]
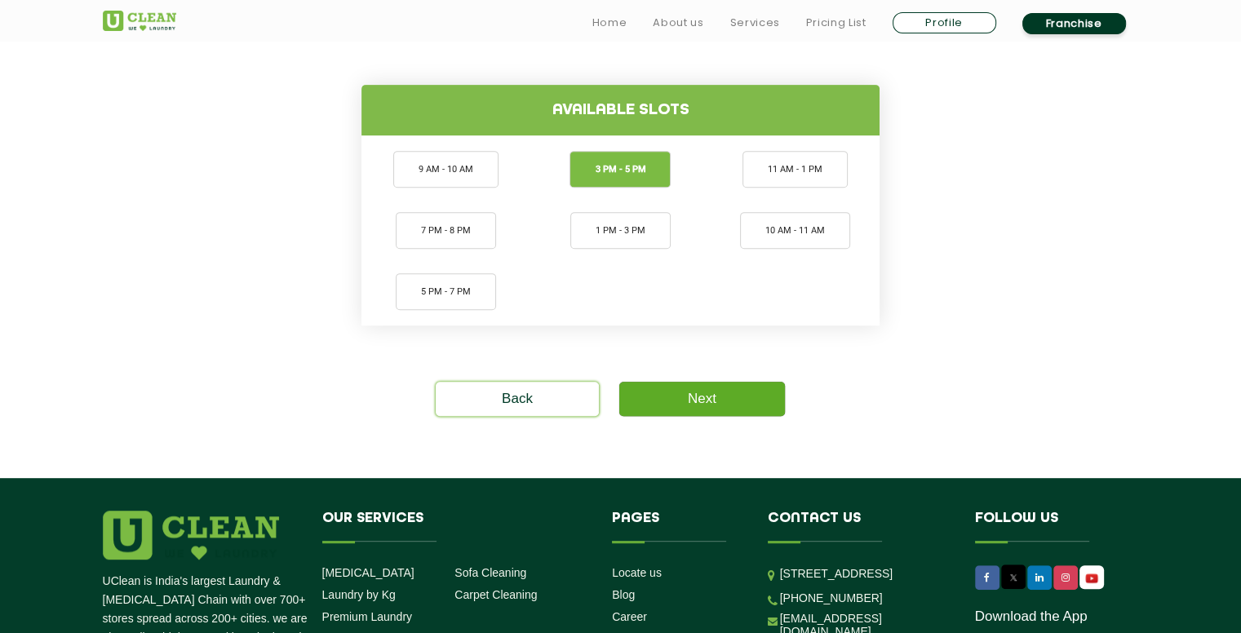
click at [702, 414] on section "03 Fri 04 Sat 05 Sun 06 Mon 07 Tue 08 Wed 09 Thu Available slots 9 AM - 10 AM 7…" at bounding box center [620, 176] width 1241 height 604
click at [757, 400] on link "Next" at bounding box center [702, 399] width 166 height 34
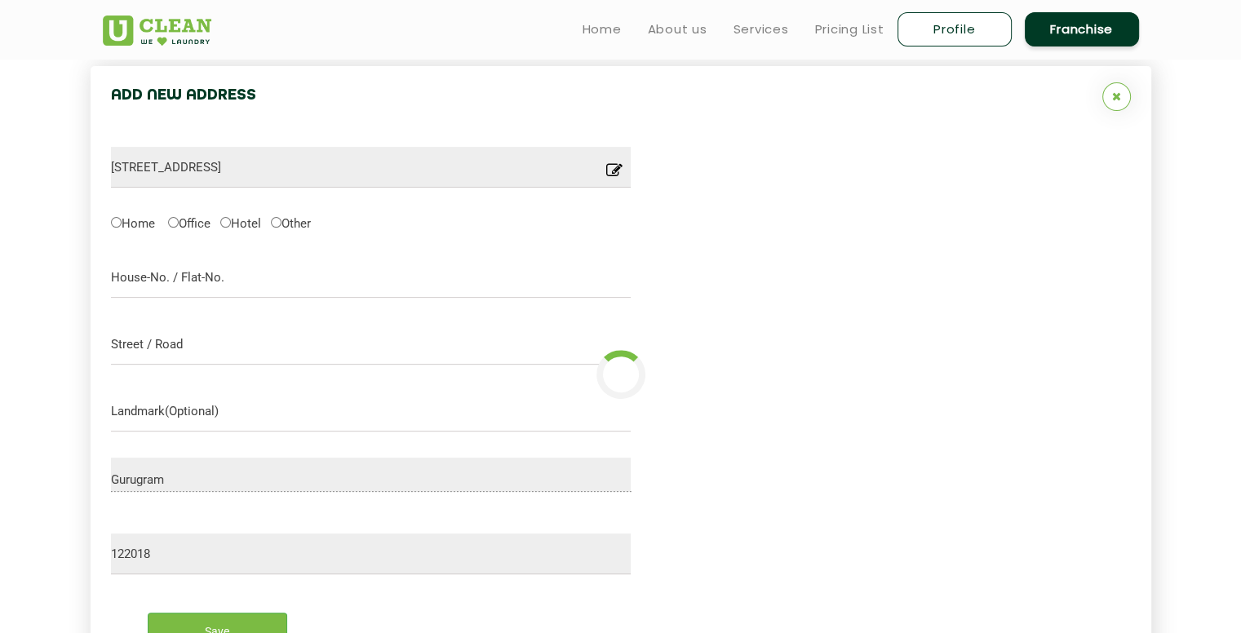
scroll to position [354, 0]
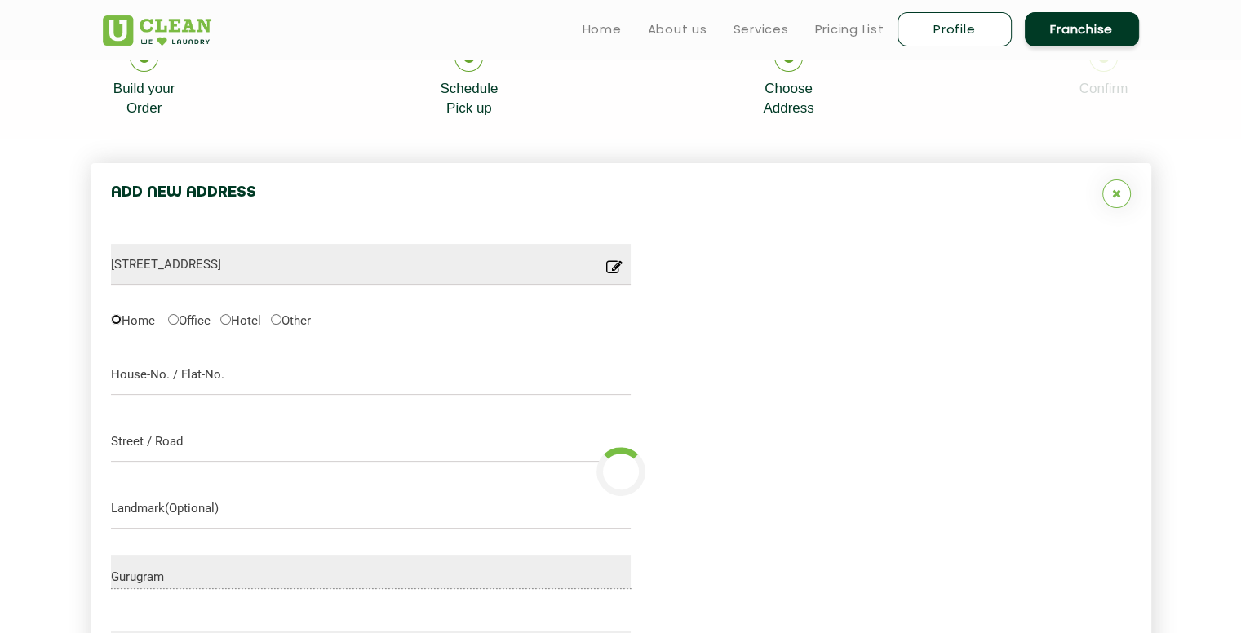
click at [118, 317] on input "Home" at bounding box center [116, 319] width 11 height 11
radio input "true"
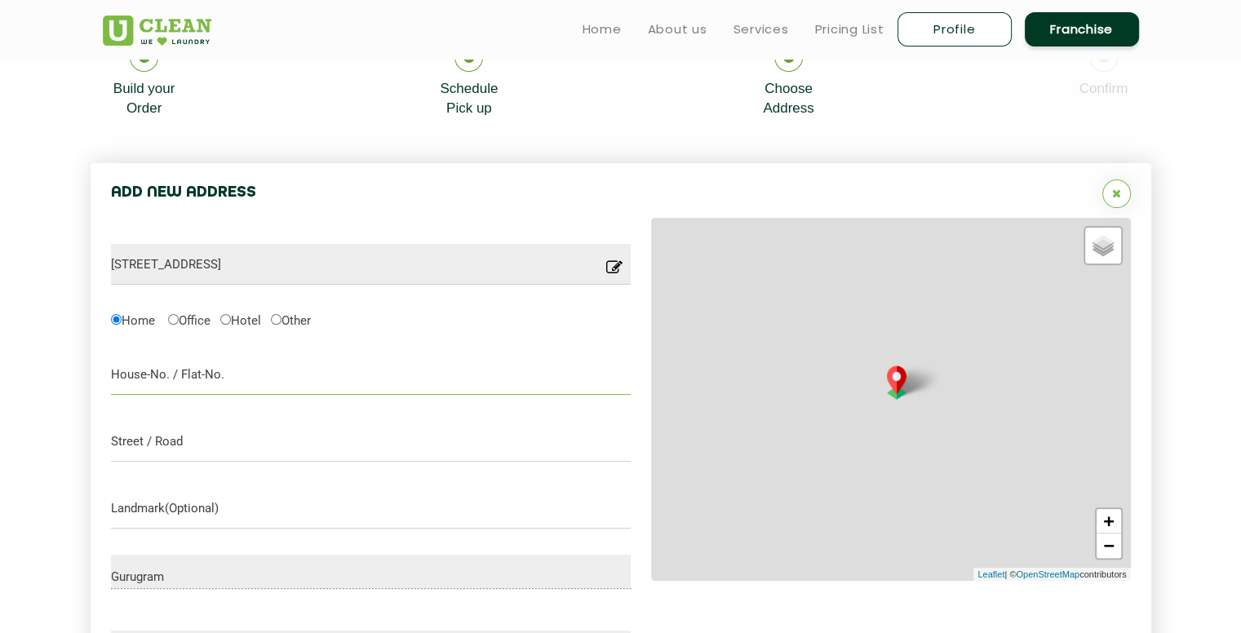
click at [193, 391] on input "text" at bounding box center [371, 374] width 521 height 41
type input "E-10 SF BPTP [PERSON_NAME] Garden"
click at [144, 443] on input "text" at bounding box center [371, 441] width 521 height 41
type input "Sector 70A"
click at [206, 501] on input "text" at bounding box center [371, 508] width 521 height 41
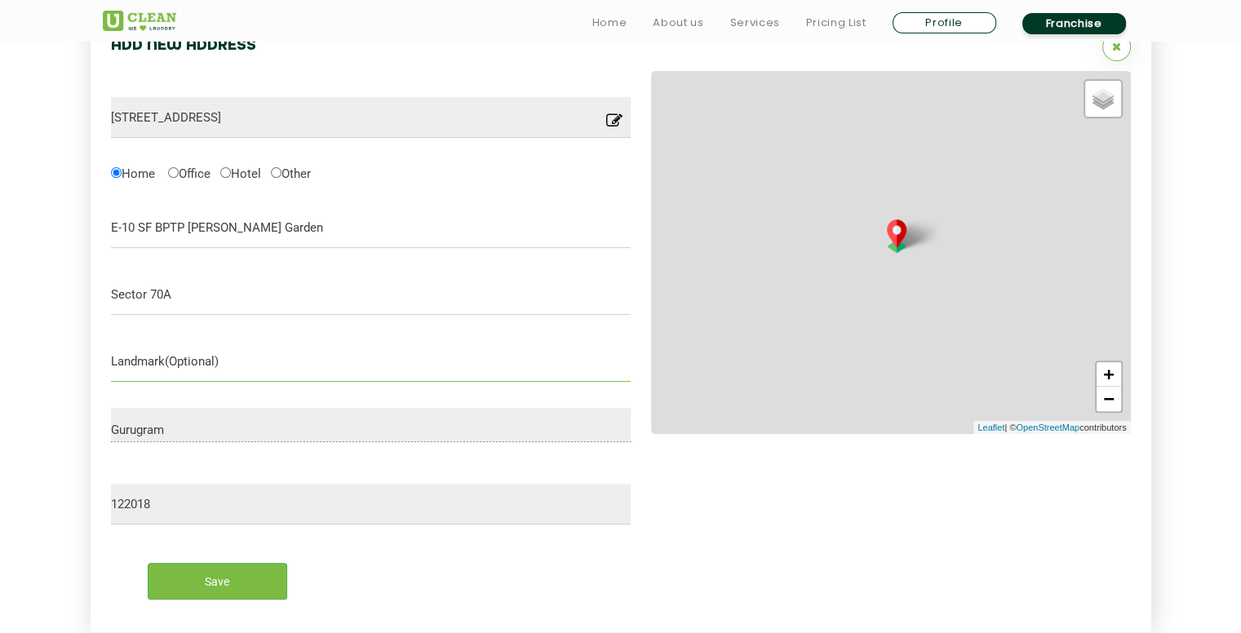
scroll to position [599, 0]
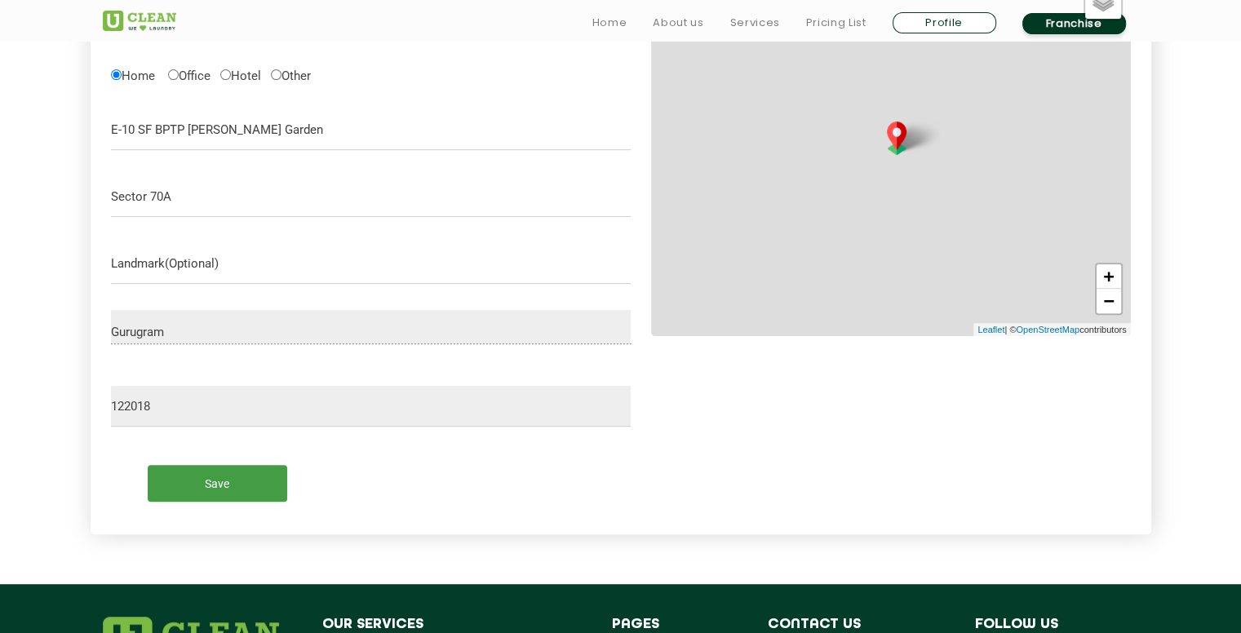
click at [187, 476] on input "Save" at bounding box center [218, 483] width 140 height 37
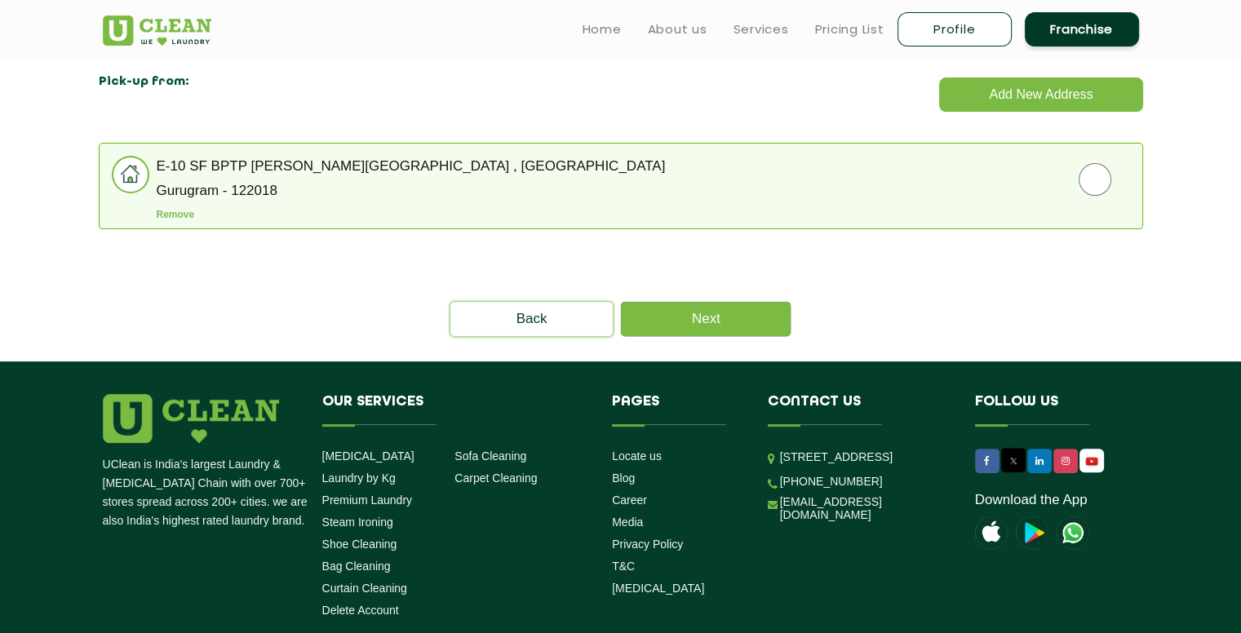
scroll to position [273, 0]
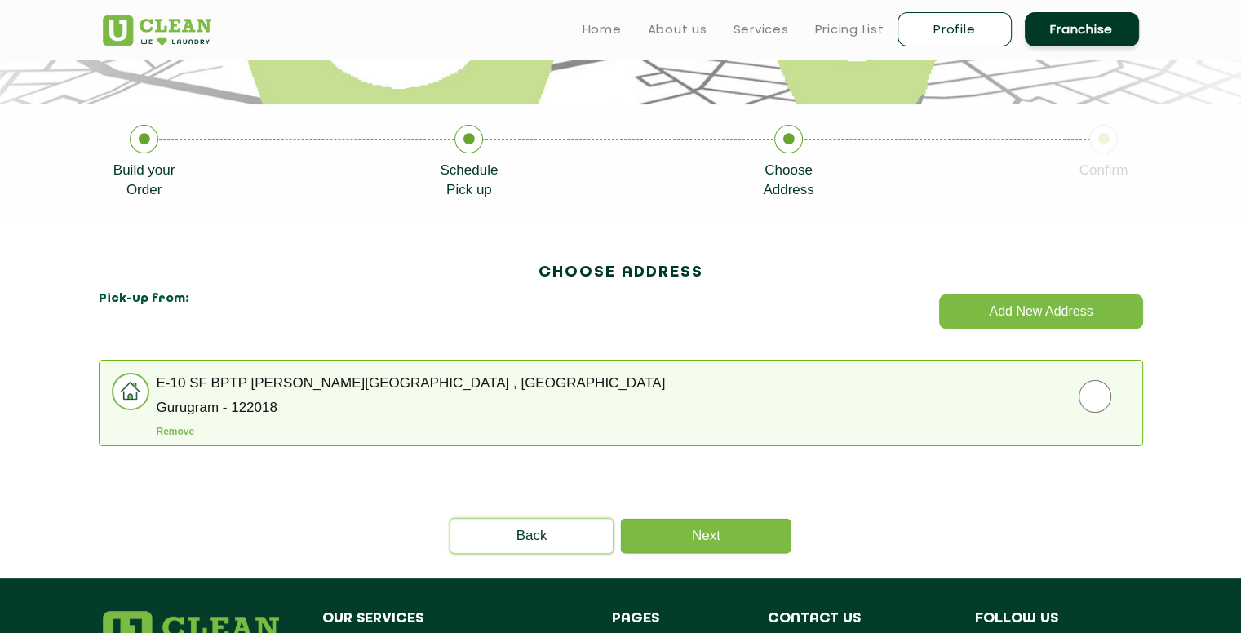
click at [127, 393] on span at bounding box center [131, 392] width 38 height 38
click at [123, 378] on span at bounding box center [131, 392] width 38 height 38
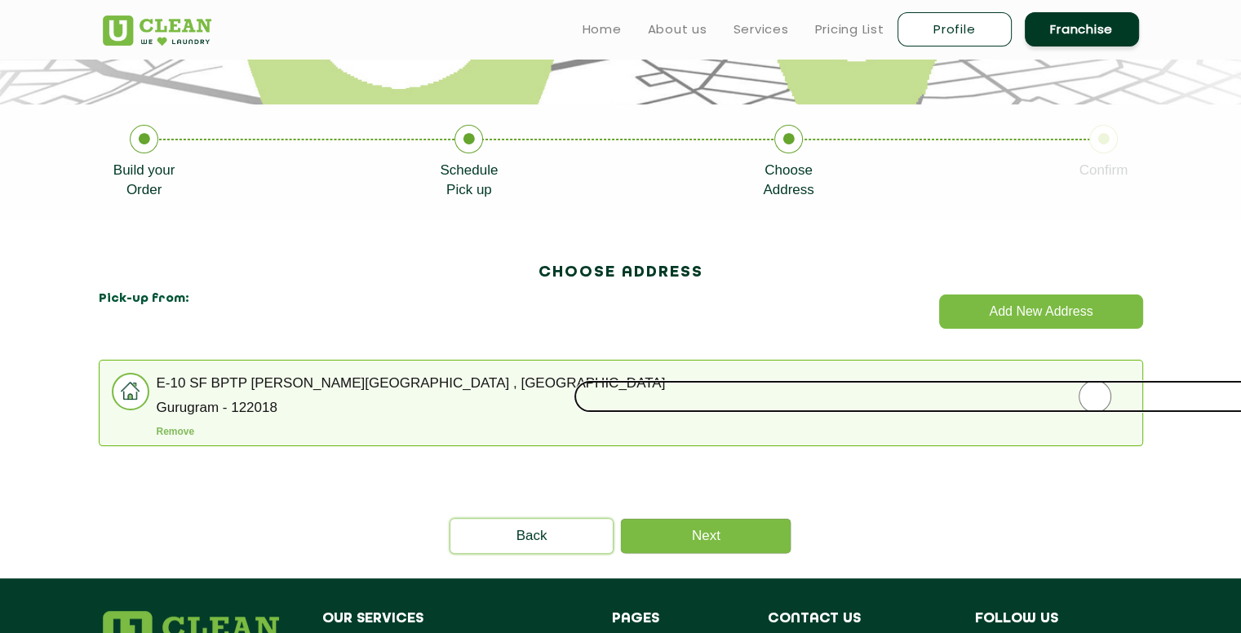
click at [1087, 401] on input "radio" at bounding box center [1095, 396] width 1043 height 33
radio input "true"
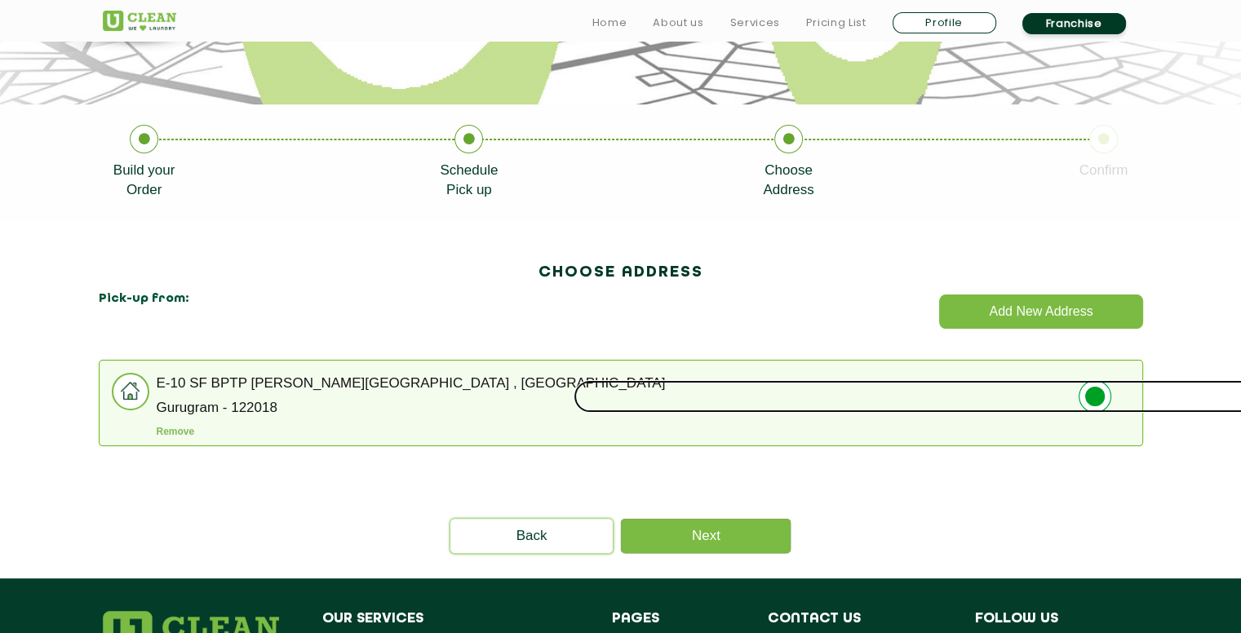
scroll to position [354, 0]
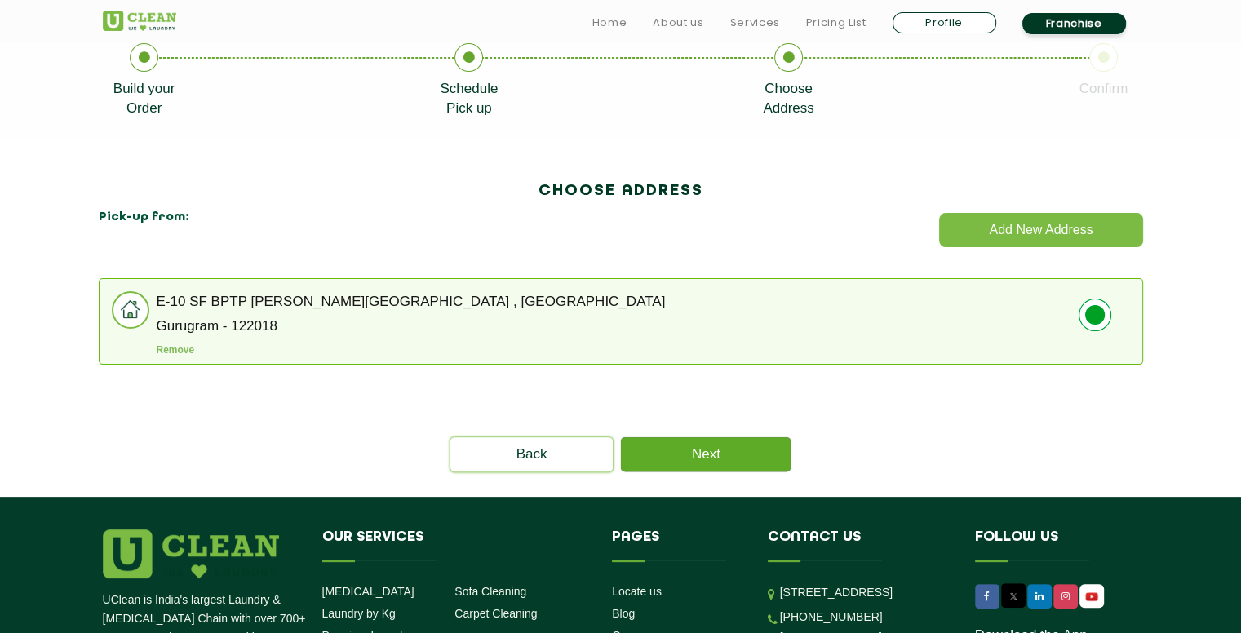
click at [672, 443] on link "Next" at bounding box center [706, 454] width 170 height 34
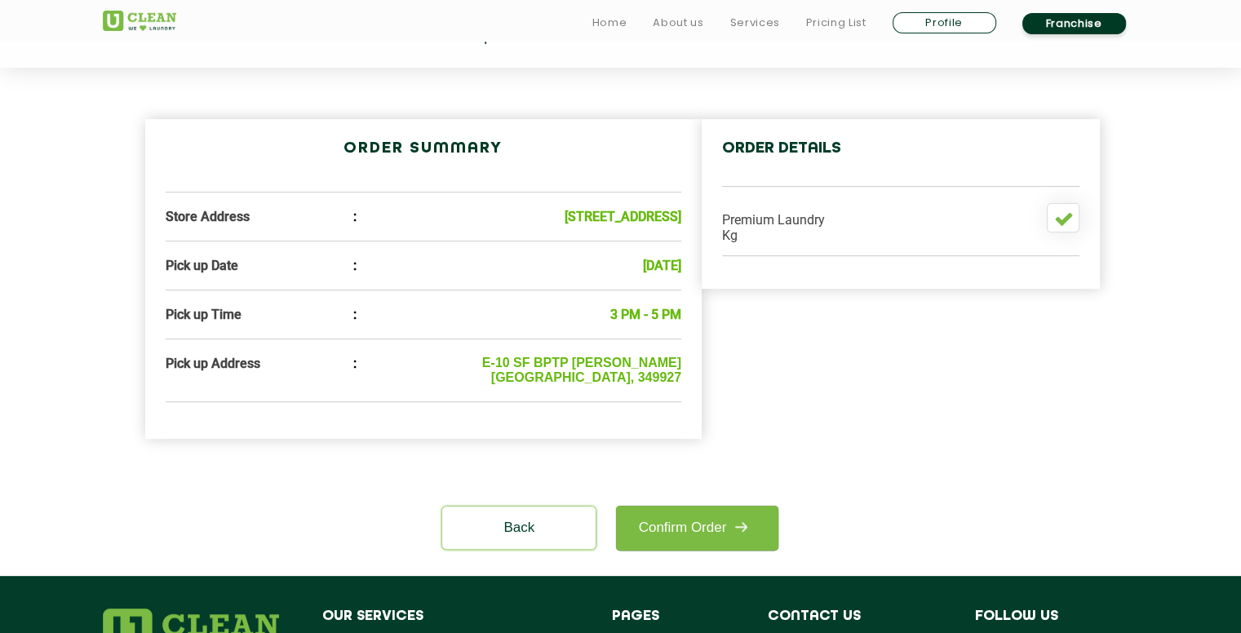
scroll to position [490, 0]
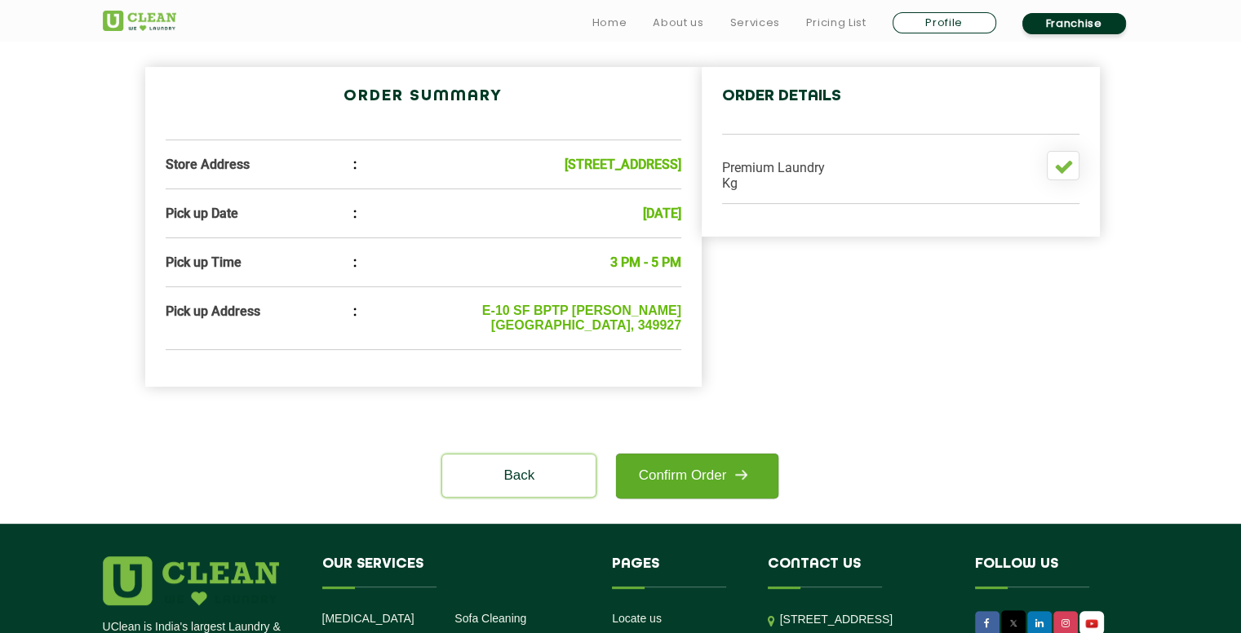
click at [686, 499] on link "Confirm Order" at bounding box center [697, 476] width 162 height 45
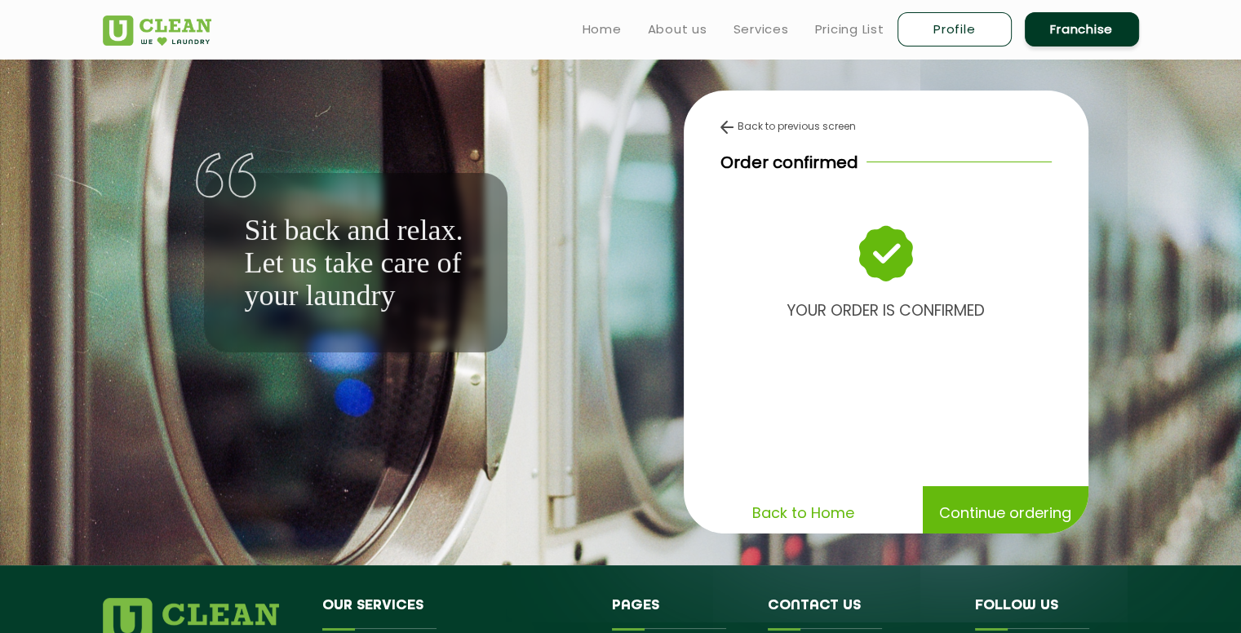
click at [344, 233] on p "Sit back and relax. Let us take care of your laundry" at bounding box center [356, 263] width 222 height 98
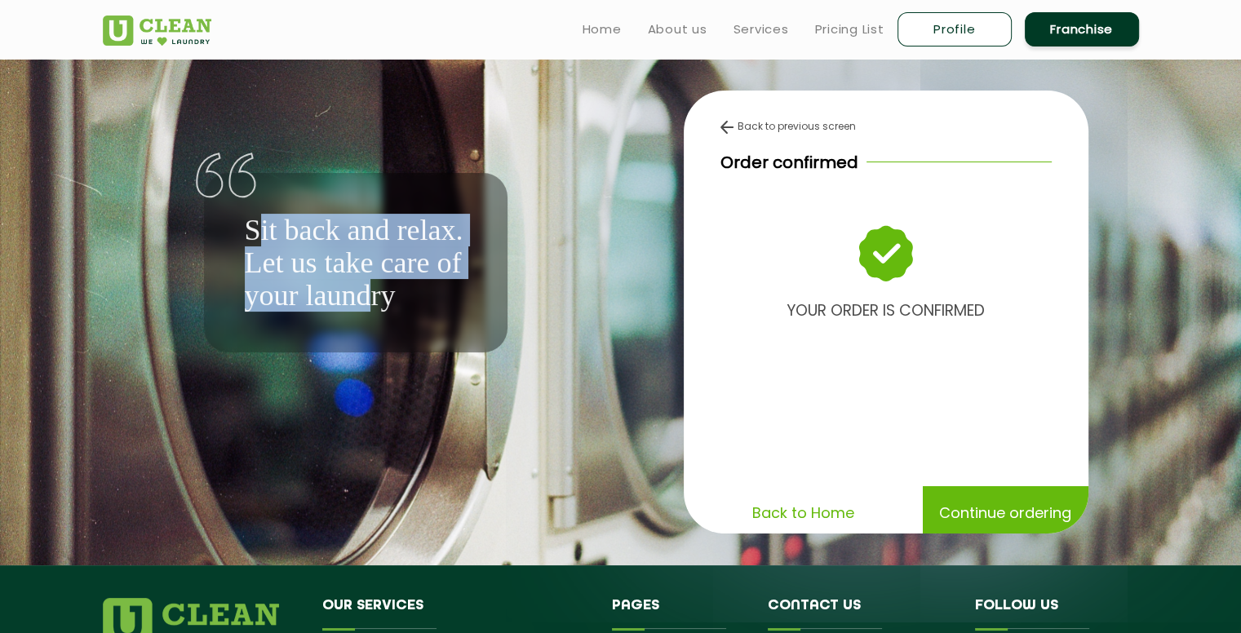
drag, startPoint x: 261, startPoint y: 222, endPoint x: 366, endPoint y: 286, distance: 122.3
click at [366, 286] on p "Sit back and relax. Let us take care of your laundry" at bounding box center [356, 263] width 222 height 98
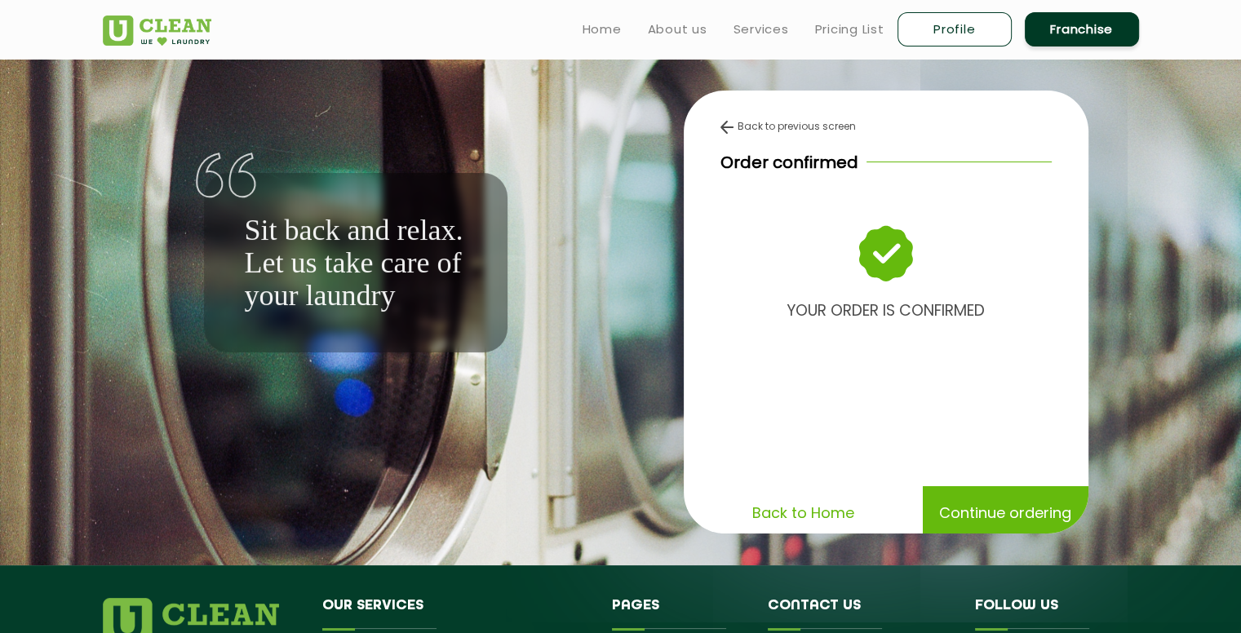
click at [532, 357] on div "Sit back and relax. Let us take care of your laundry Back to previous screen Or…" at bounding box center [621, 312] width 1061 height 507
click at [828, 25] on link "Pricing List" at bounding box center [849, 30] width 69 height 20
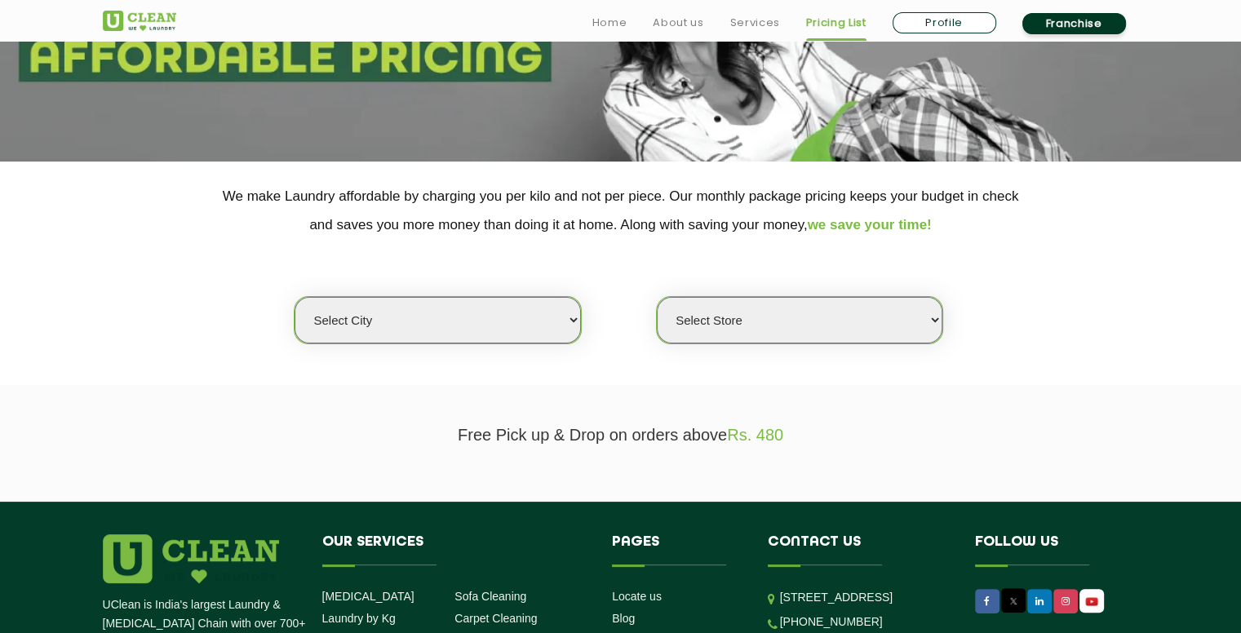
scroll to position [245, 0]
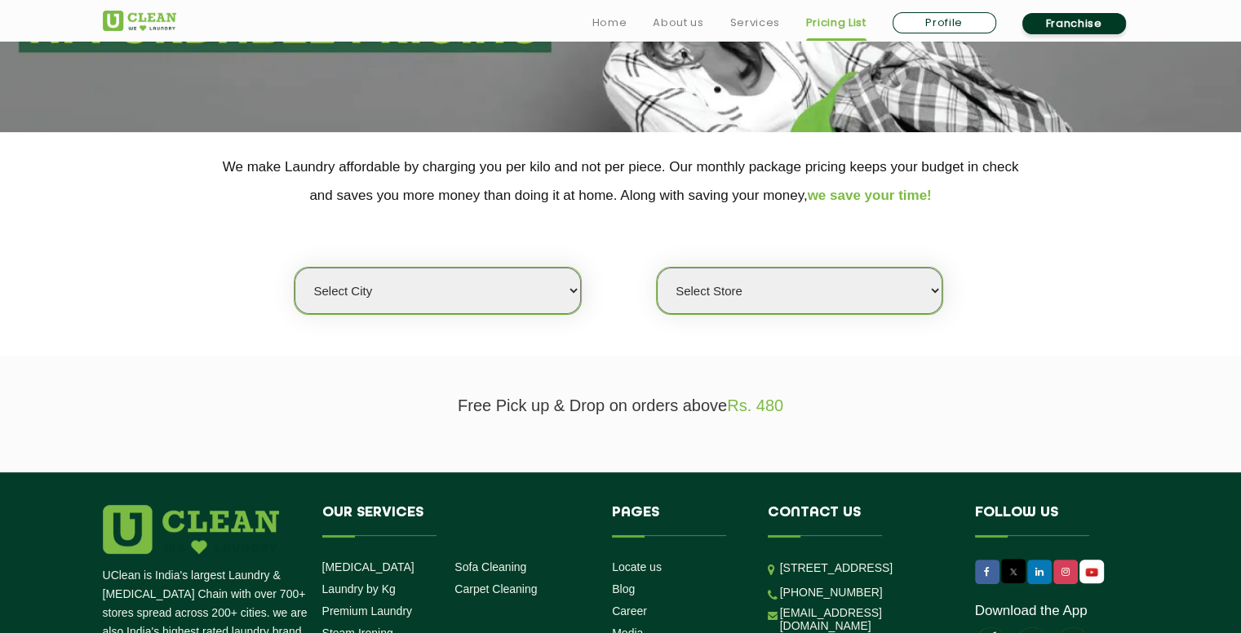
click at [532, 290] on select "Select city" at bounding box center [438, 291] width 286 height 47
select select "2"
click at [295, 268] on select "Select city [GEOGRAPHIC_DATA] [GEOGRAPHIC_DATA] [GEOGRAPHIC_DATA] [GEOGRAPHIC_D…" at bounding box center [438, 291] width 286 height 47
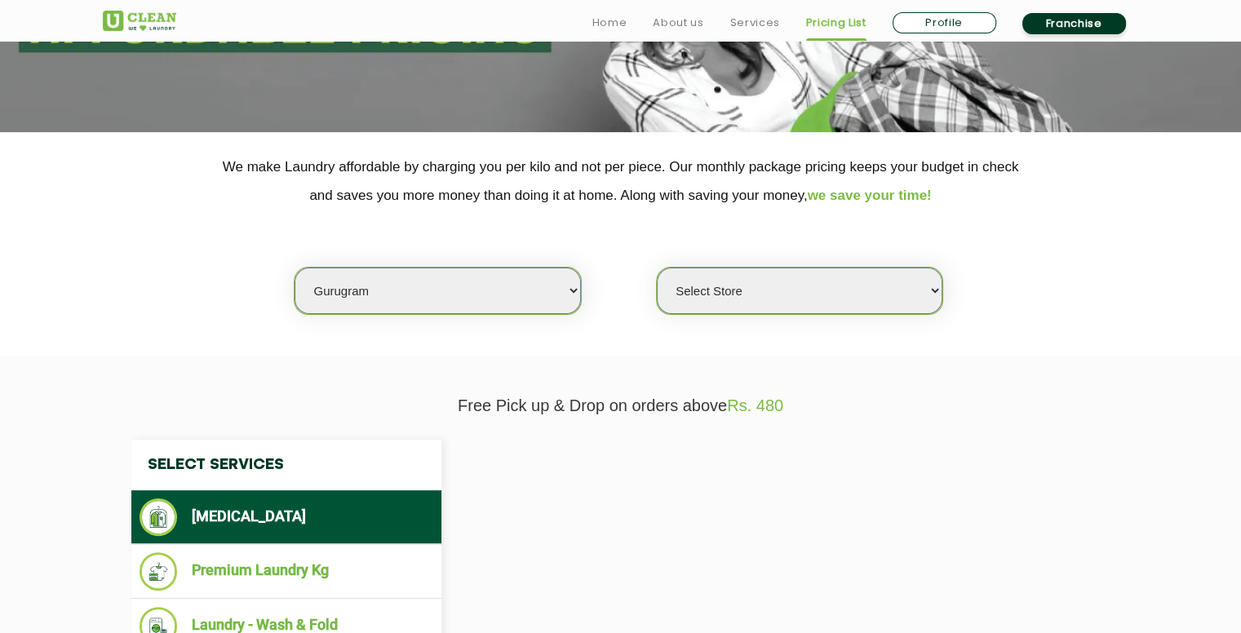
click at [793, 302] on select "Select Store [GEOGRAPHIC_DATA] Sector 66 [GEOGRAPHIC_DATA] Phase [GEOGRAPHIC_DA…" at bounding box center [800, 291] width 286 height 47
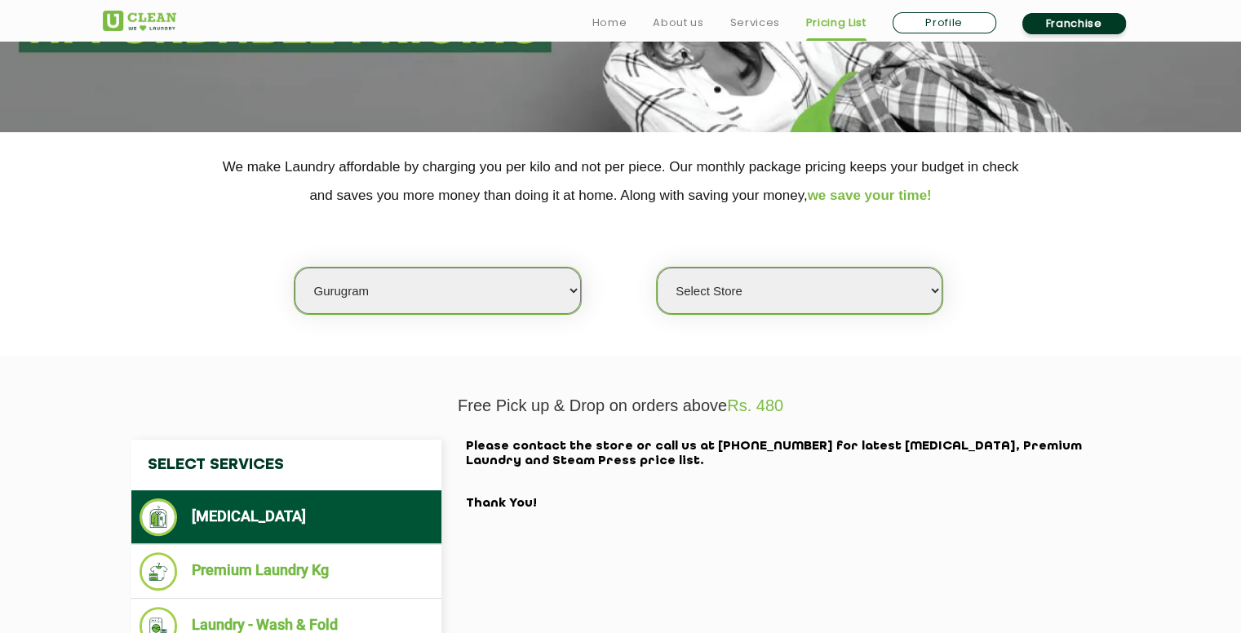
select select "177"
click at [657, 268] on select "Select Store [GEOGRAPHIC_DATA] Sector 66 [GEOGRAPHIC_DATA] Phase [GEOGRAPHIC_DA…" at bounding box center [800, 291] width 286 height 47
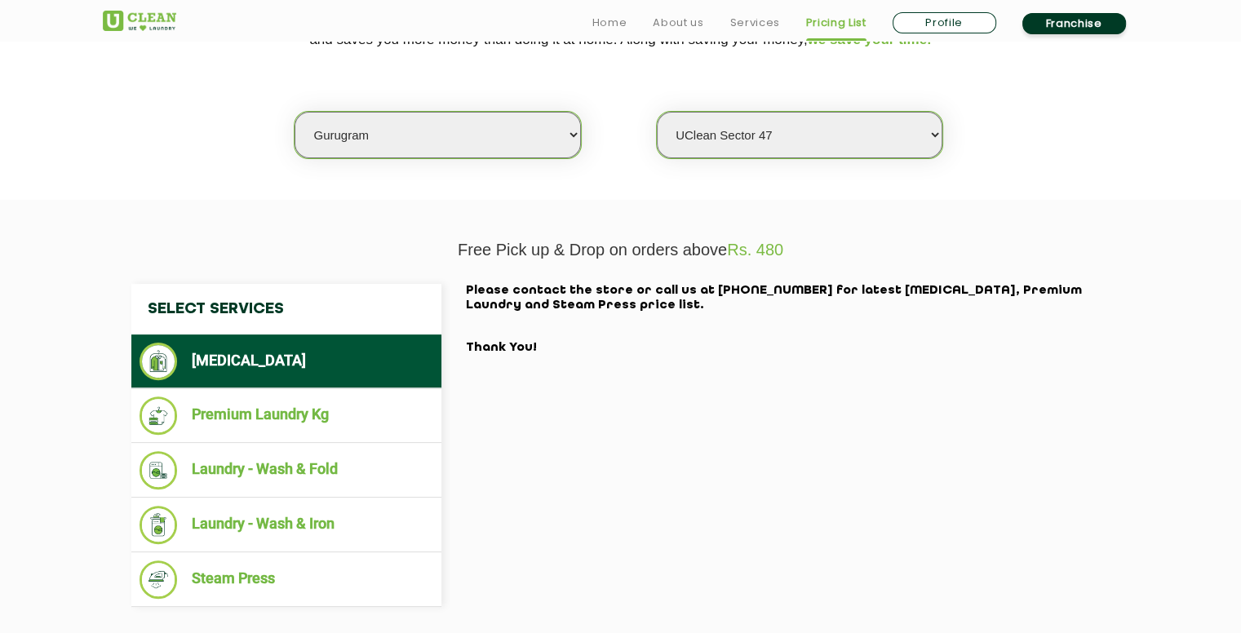
scroll to position [408, 0]
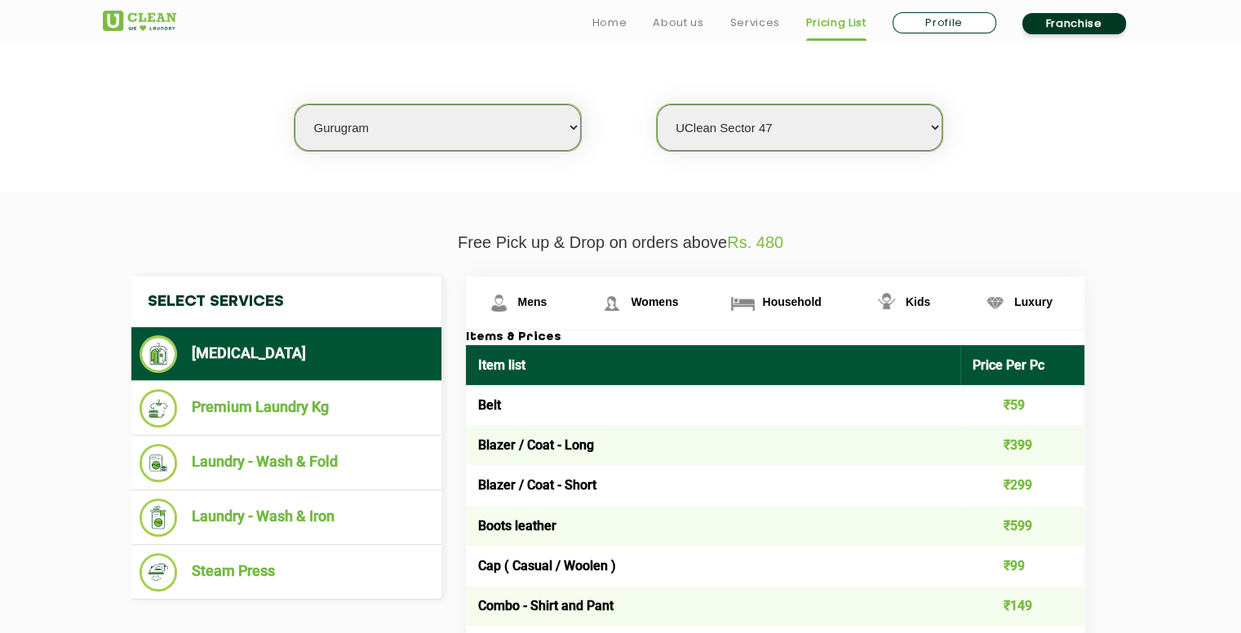
drag, startPoint x: 648, startPoint y: 280, endPoint x: 730, endPoint y: 280, distance: 82.4
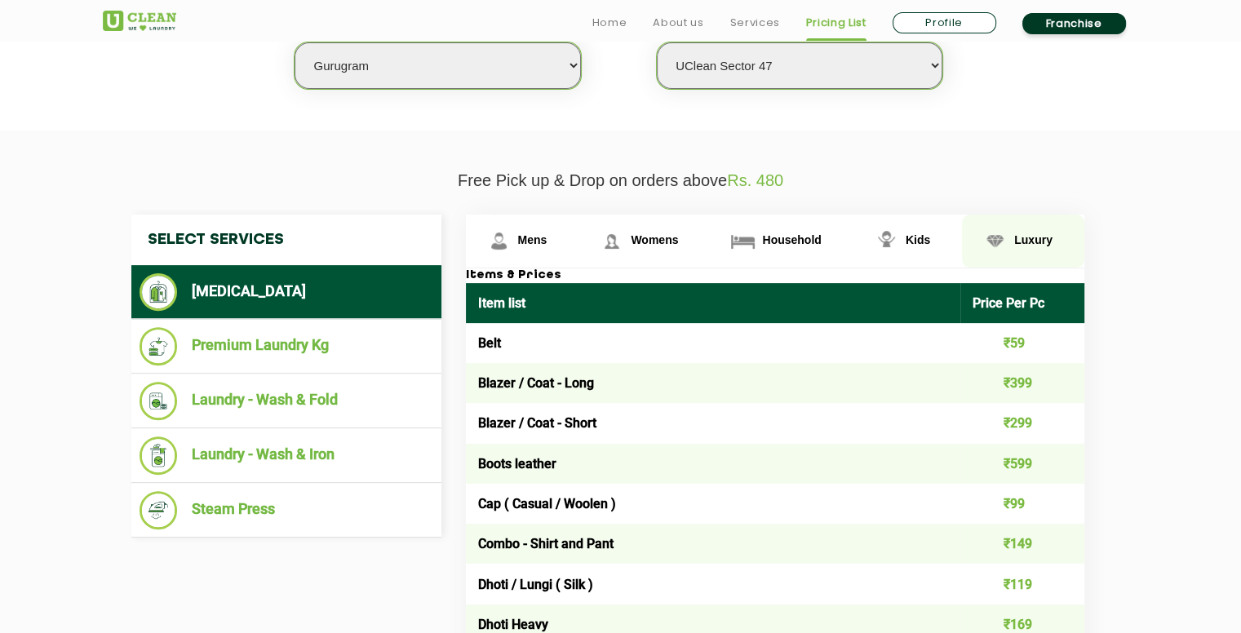
scroll to position [571, 0]
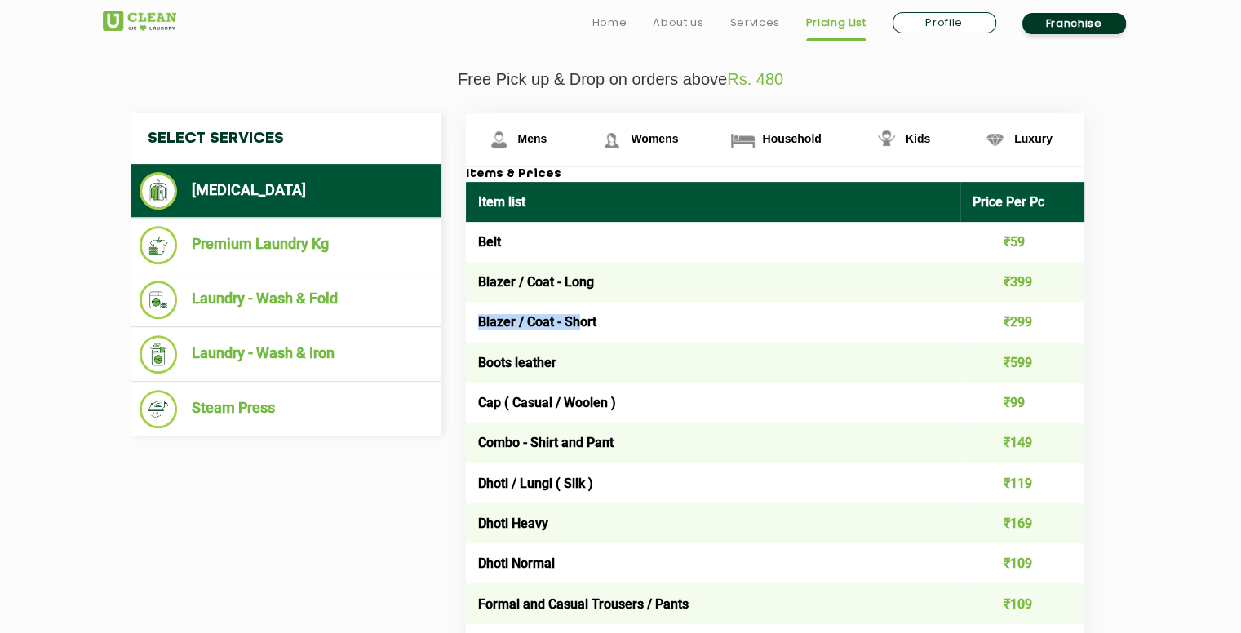
drag, startPoint x: 473, startPoint y: 316, endPoint x: 639, endPoint y: 319, distance: 165.7
click at [582, 316] on td "Blazer / Coat - Short" at bounding box center [713, 322] width 495 height 40
drag, startPoint x: 1015, startPoint y: 313, endPoint x: 1040, endPoint y: 317, distance: 24.8
click at [1040, 317] on td "₹299" at bounding box center [1023, 322] width 124 height 40
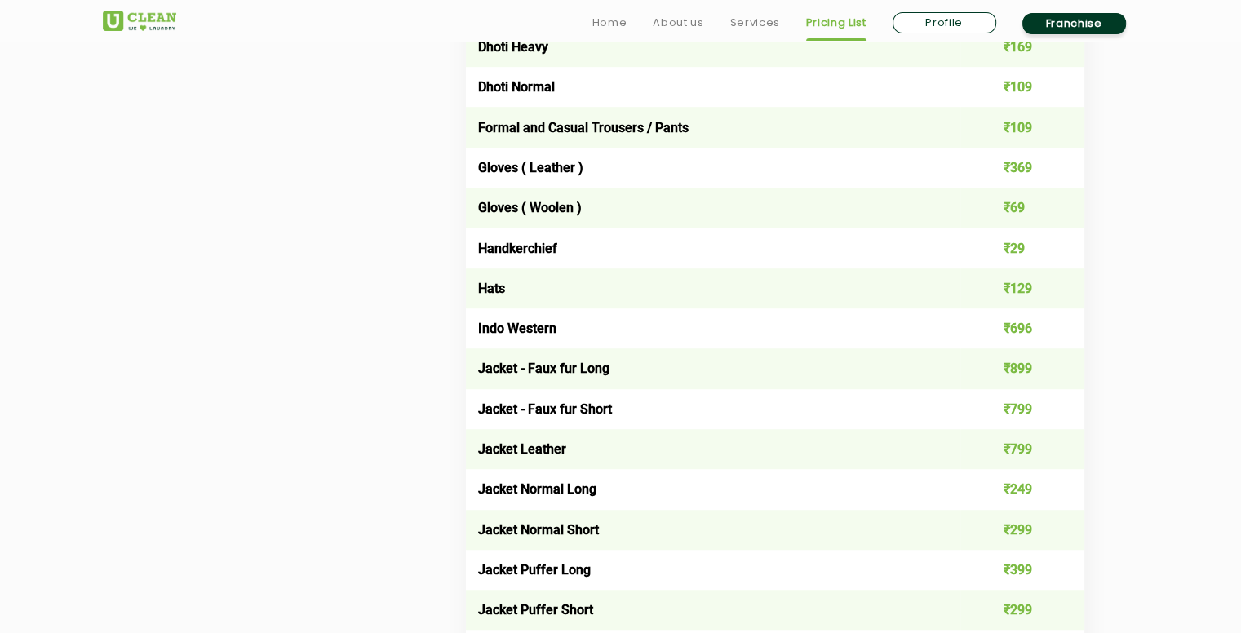
scroll to position [1061, 0]
